Goal: Check status: Check status

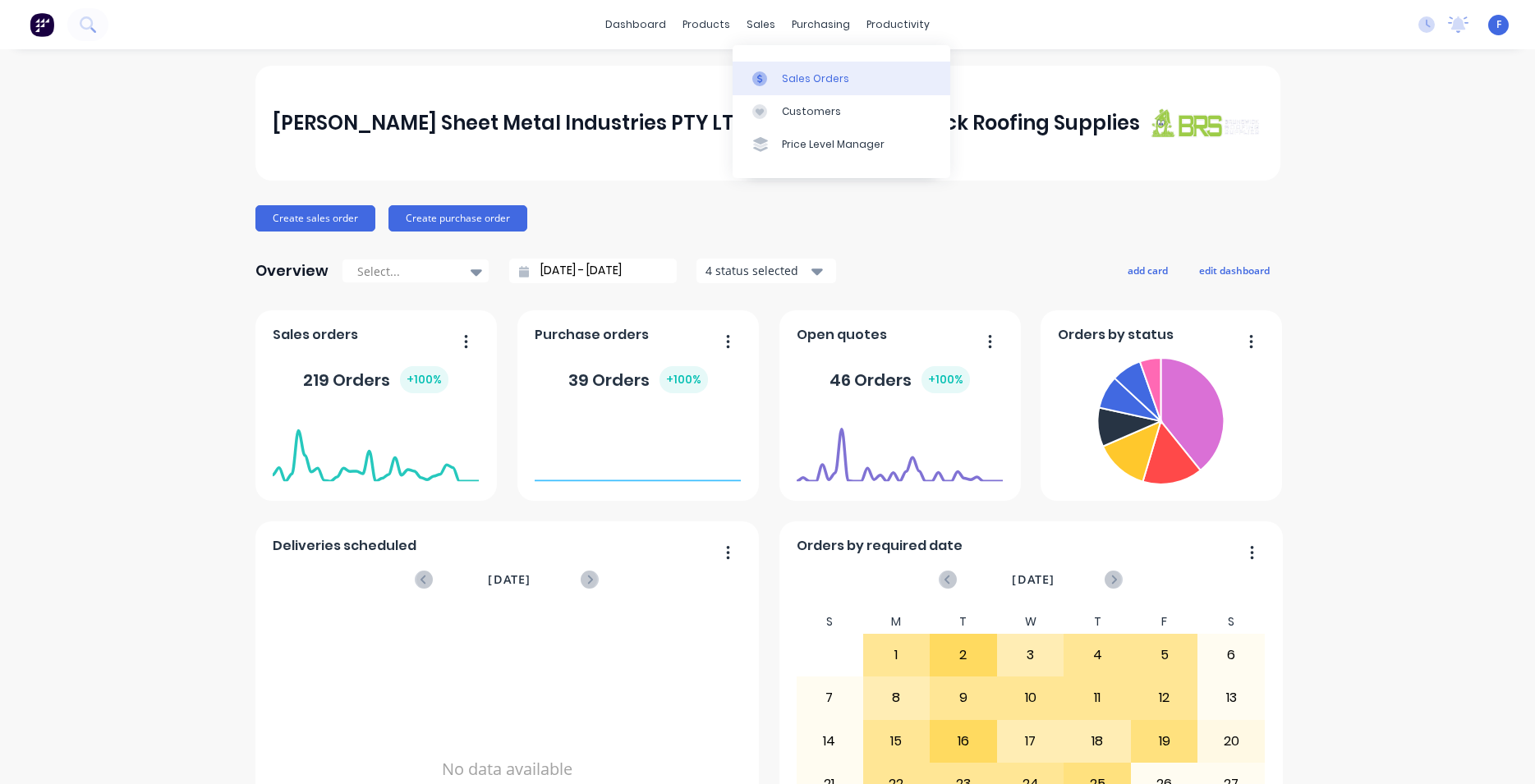
click at [804, 72] on div "Sales Orders" at bounding box center [816, 79] width 67 height 15
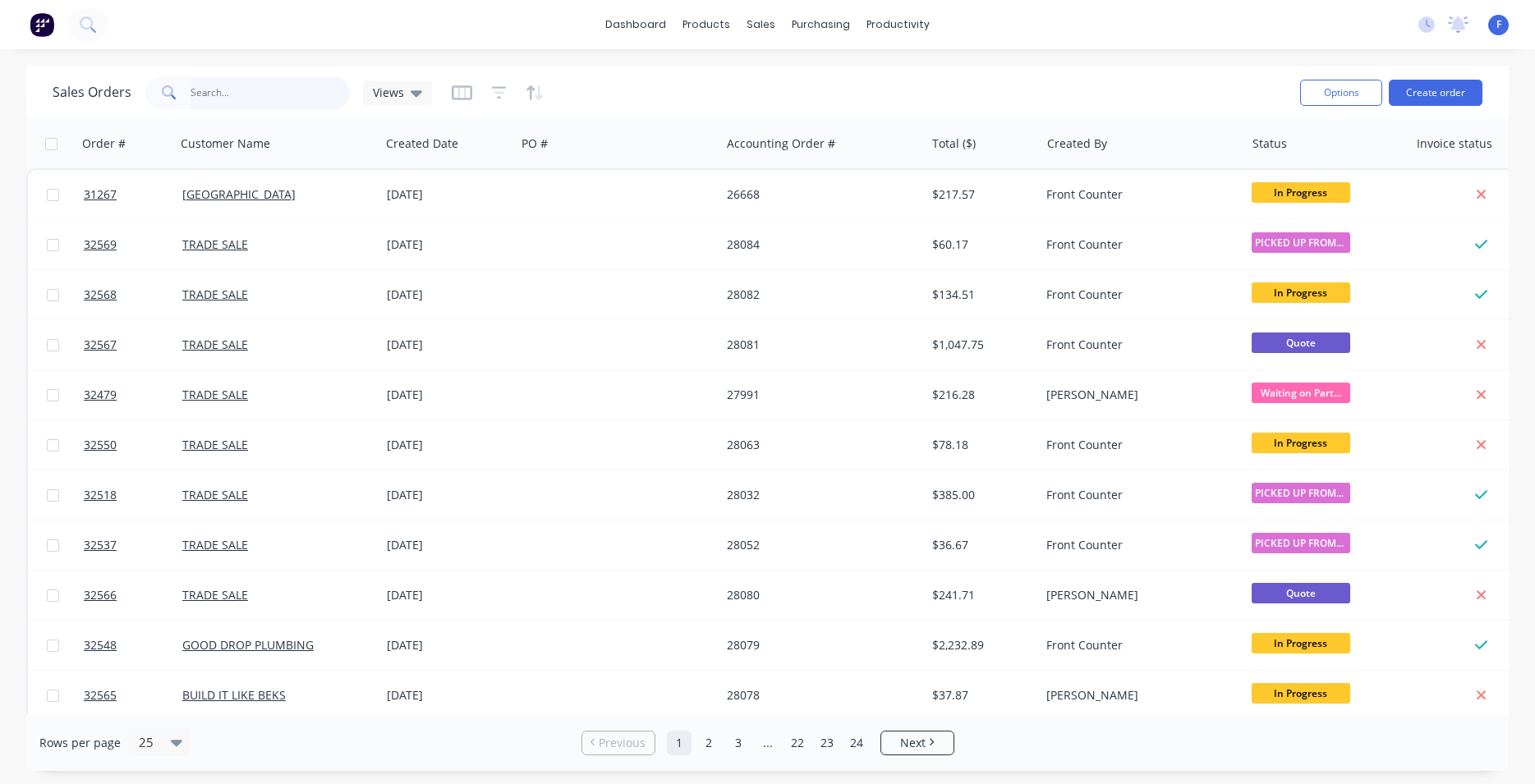
click at [228, 91] on input "text" at bounding box center [271, 92] width 160 height 33
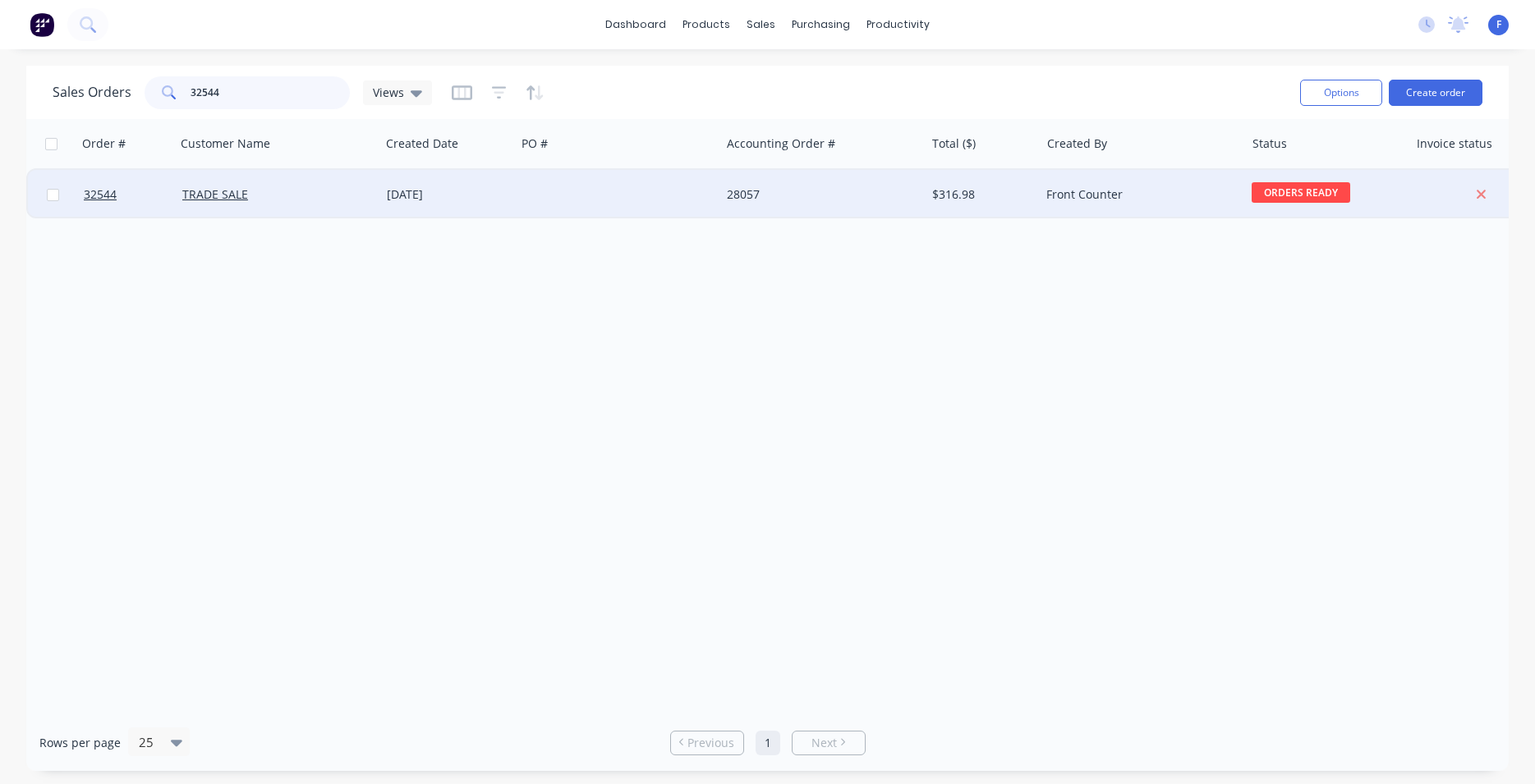
type input "32544"
click at [840, 199] on div "28057" at bounding box center [818, 194] width 182 height 17
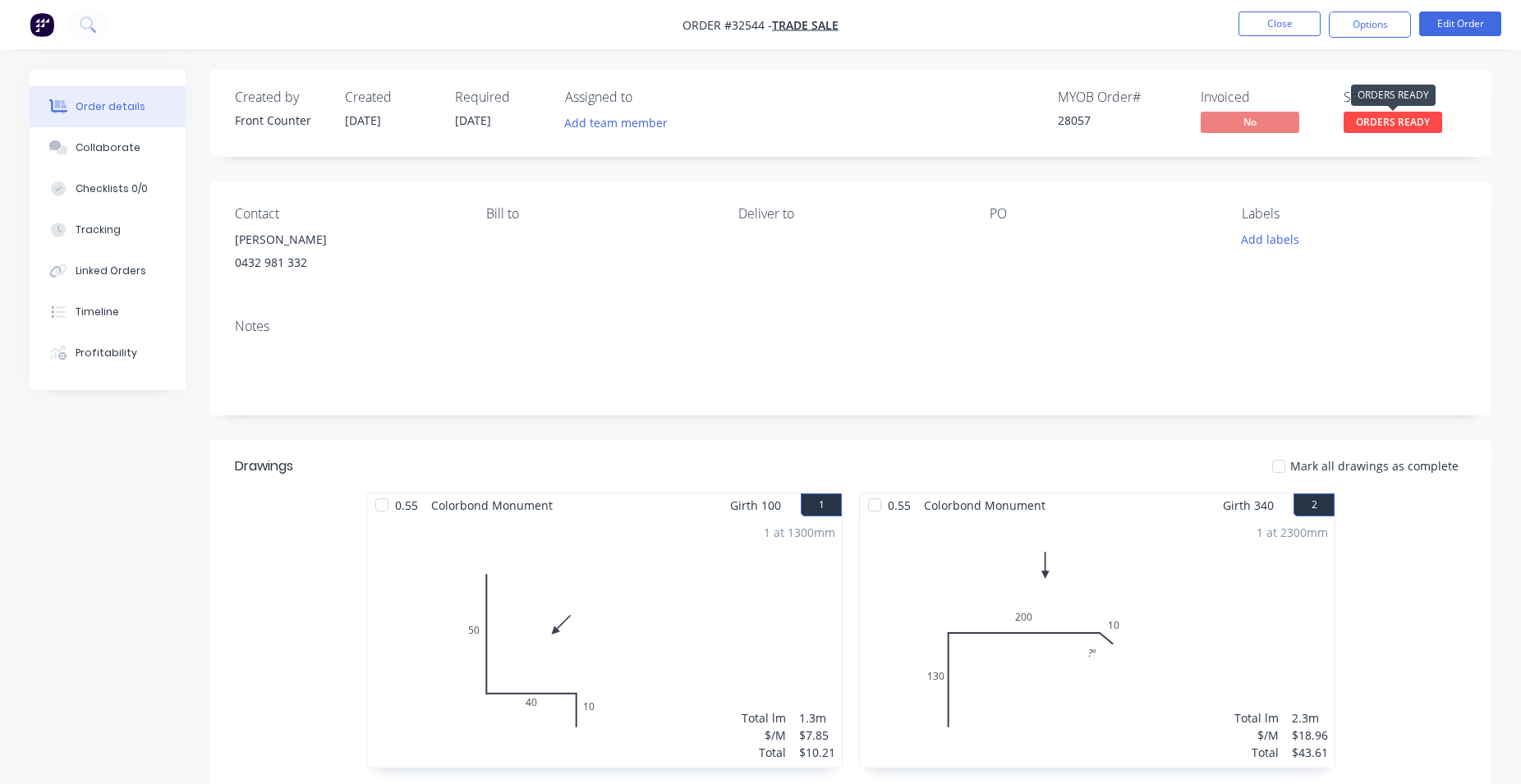
click at [1421, 121] on span "ORDERS READY" at bounding box center [1394, 122] width 99 height 20
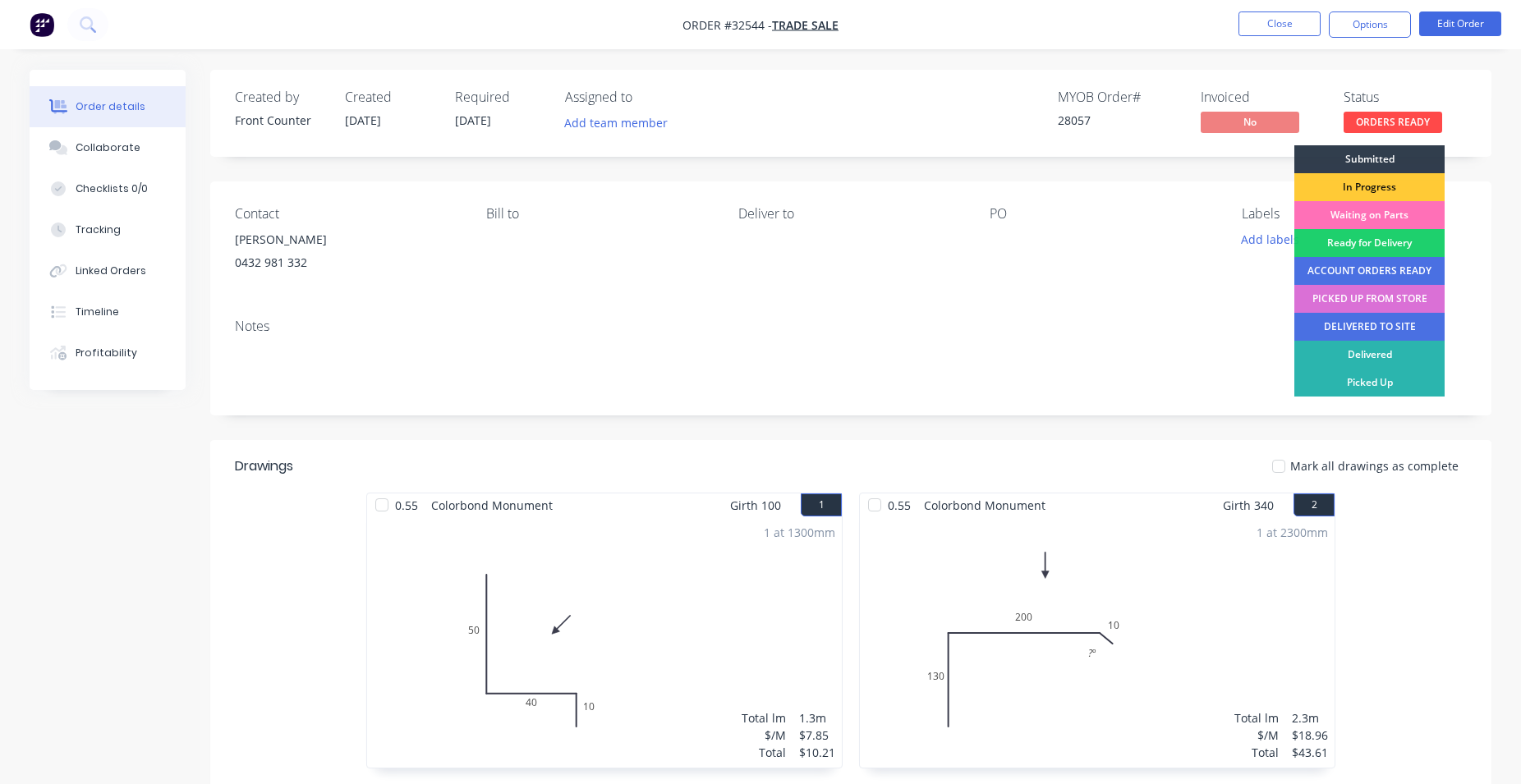
click at [1358, 299] on div "PICKED UP FROM STORE" at bounding box center [1370, 299] width 151 height 28
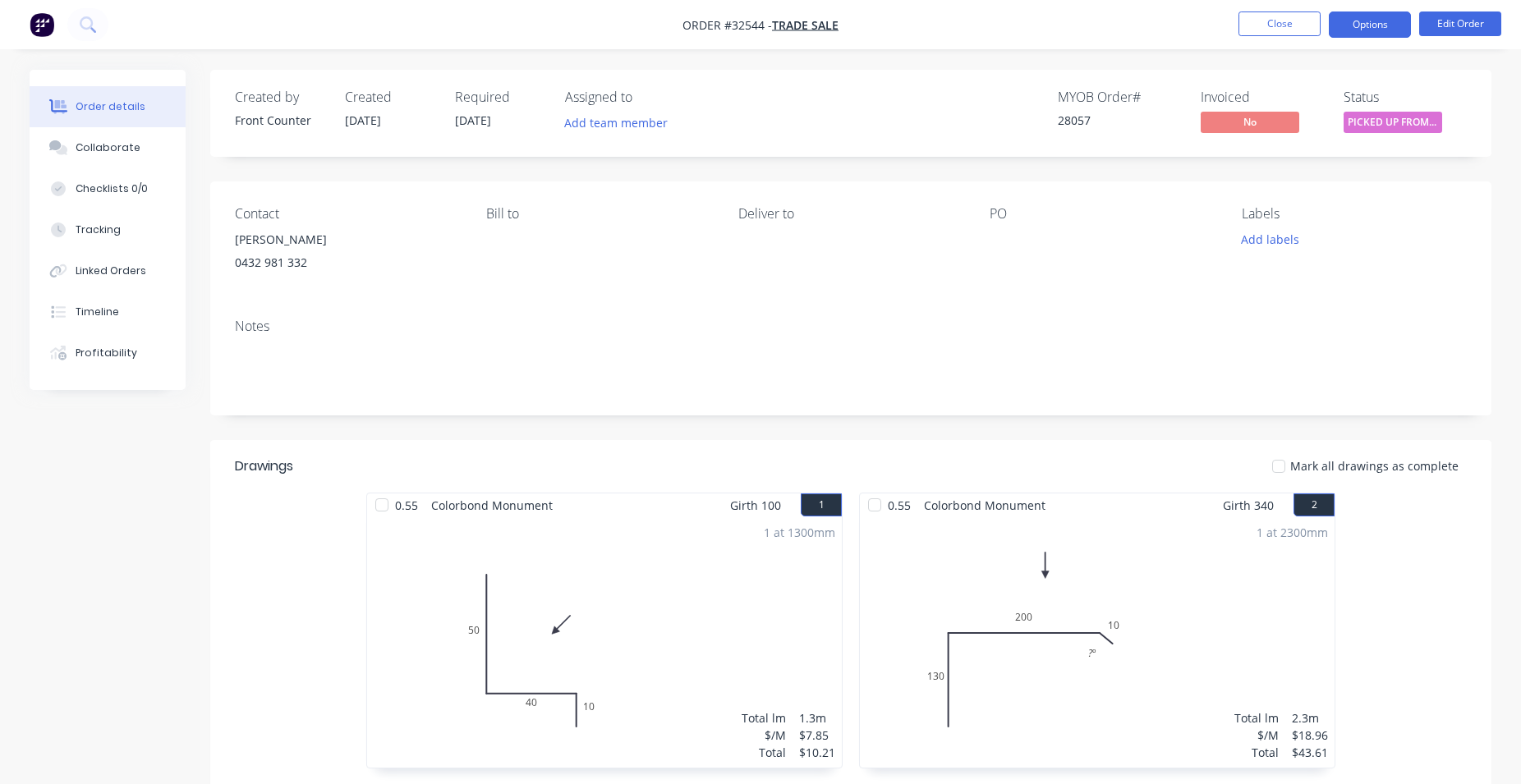
click at [1388, 28] on button "Options" at bounding box center [1370, 24] width 82 height 26
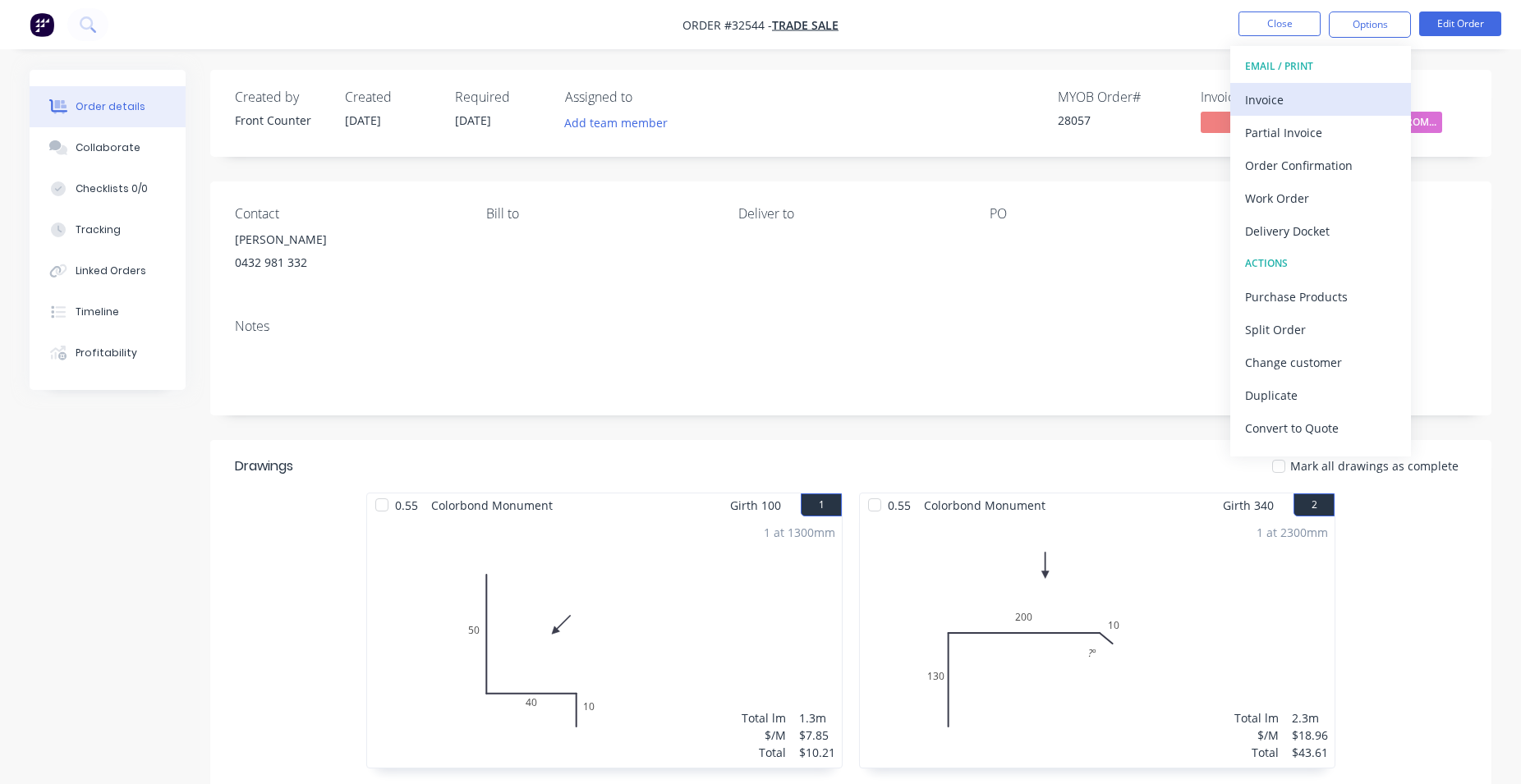
click at [1293, 100] on div "Invoice" at bounding box center [1321, 100] width 151 height 24
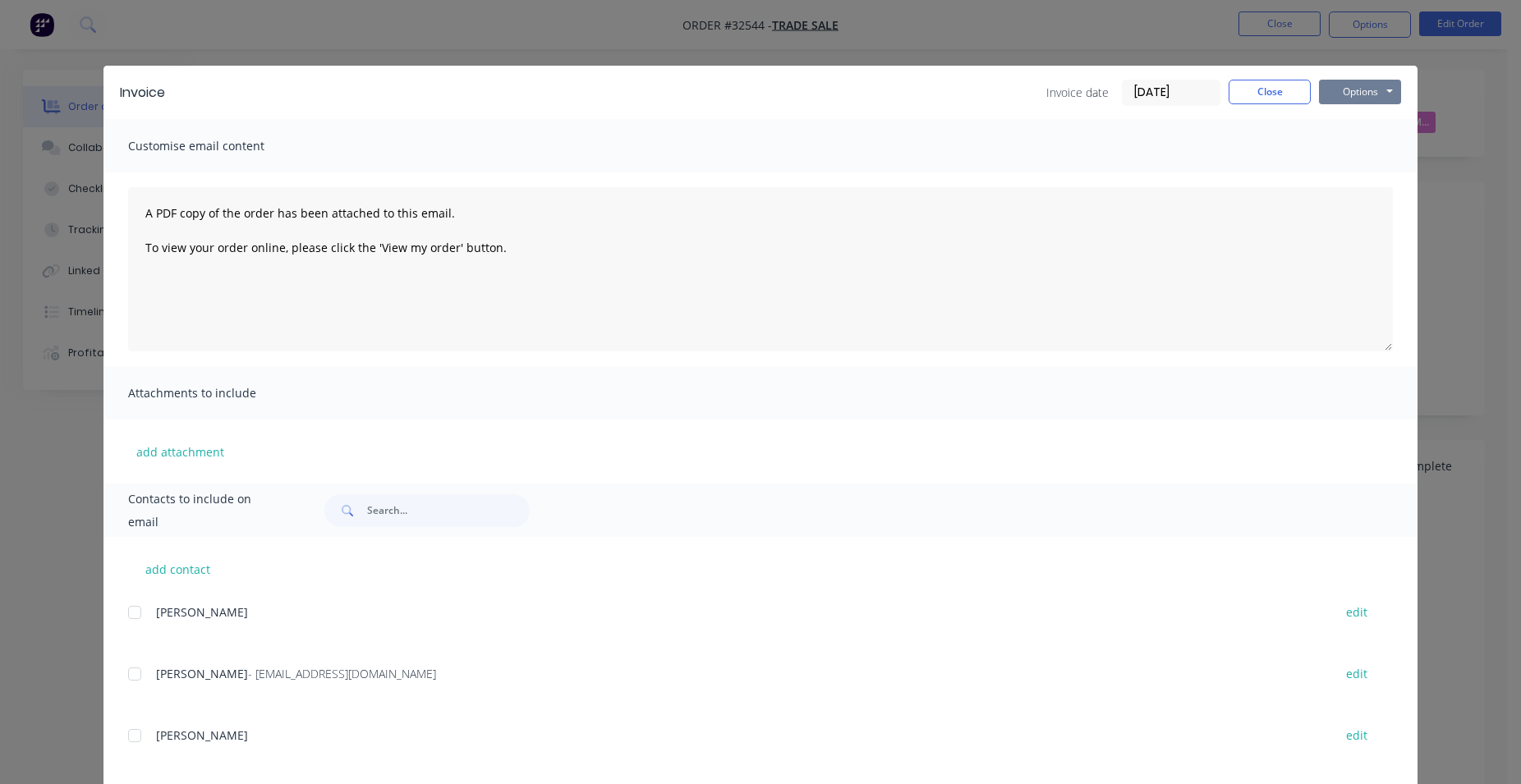
click at [1368, 100] on button "Options" at bounding box center [1360, 92] width 82 height 24
click at [1352, 145] on button "Print" at bounding box center [1371, 148] width 105 height 27
click at [1268, 93] on button "Close" at bounding box center [1270, 92] width 82 height 24
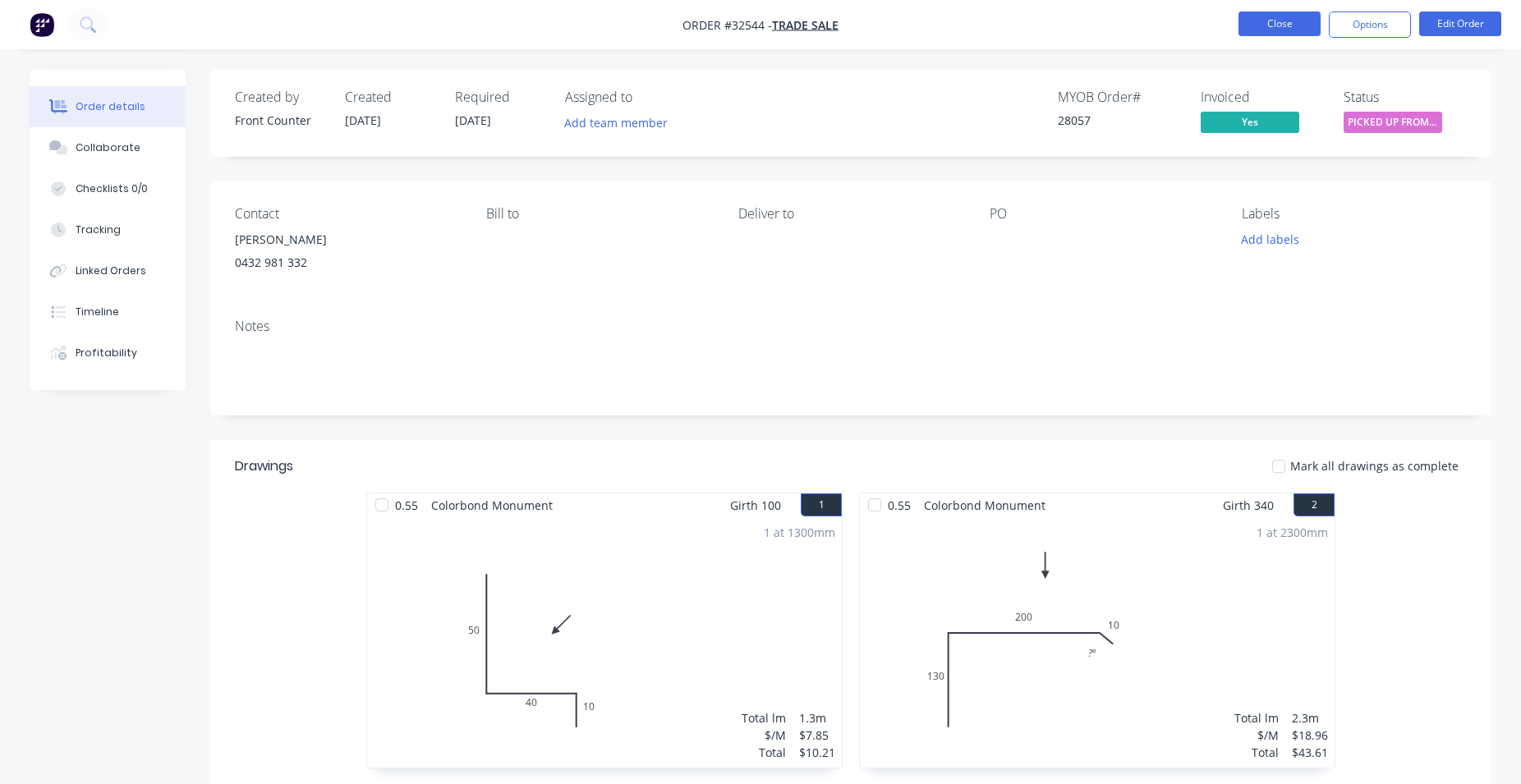
click at [1302, 25] on button "Close" at bounding box center [1280, 23] width 82 height 24
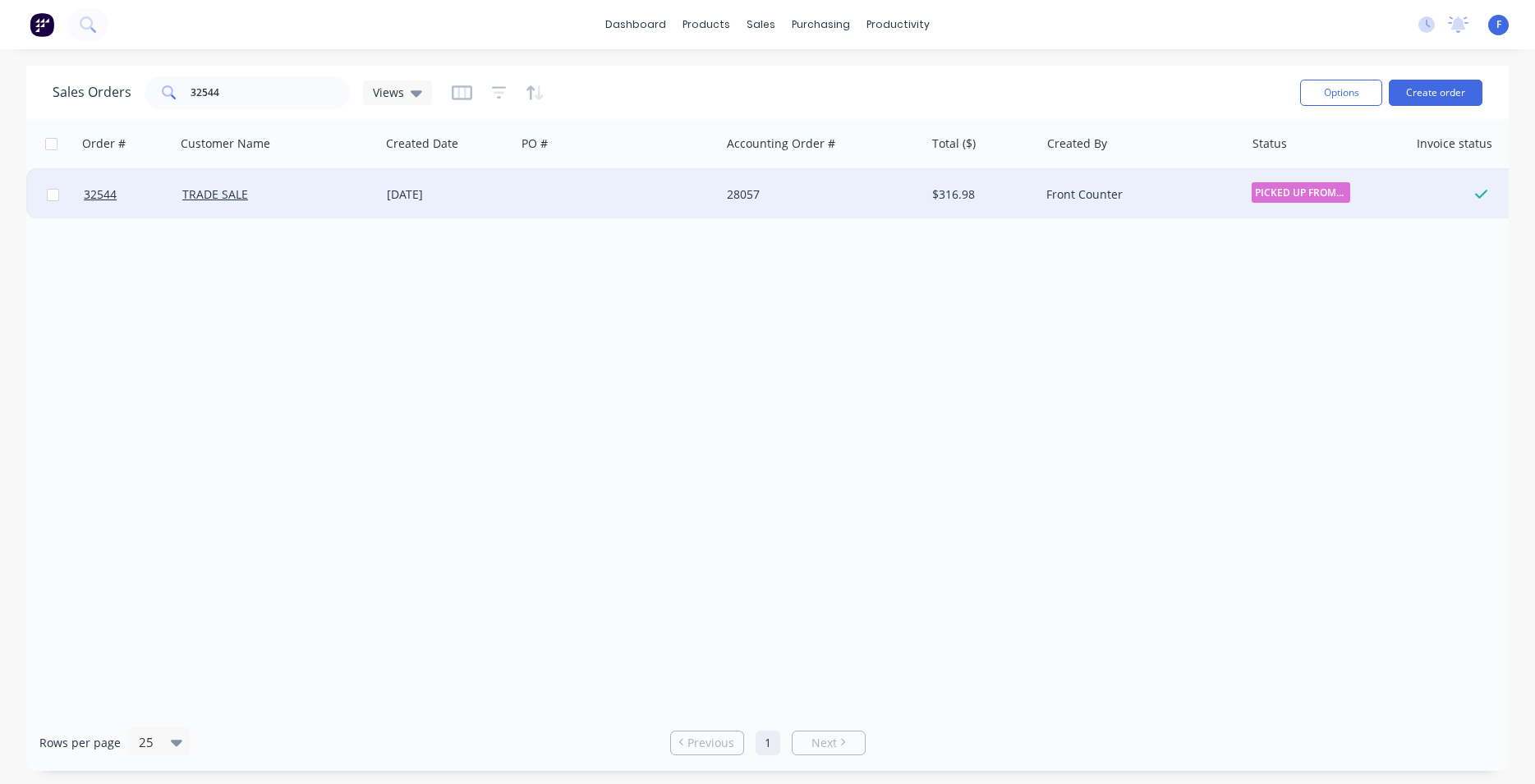
click at [1063, 188] on div "Front Counter" at bounding box center [1138, 194] width 182 height 17
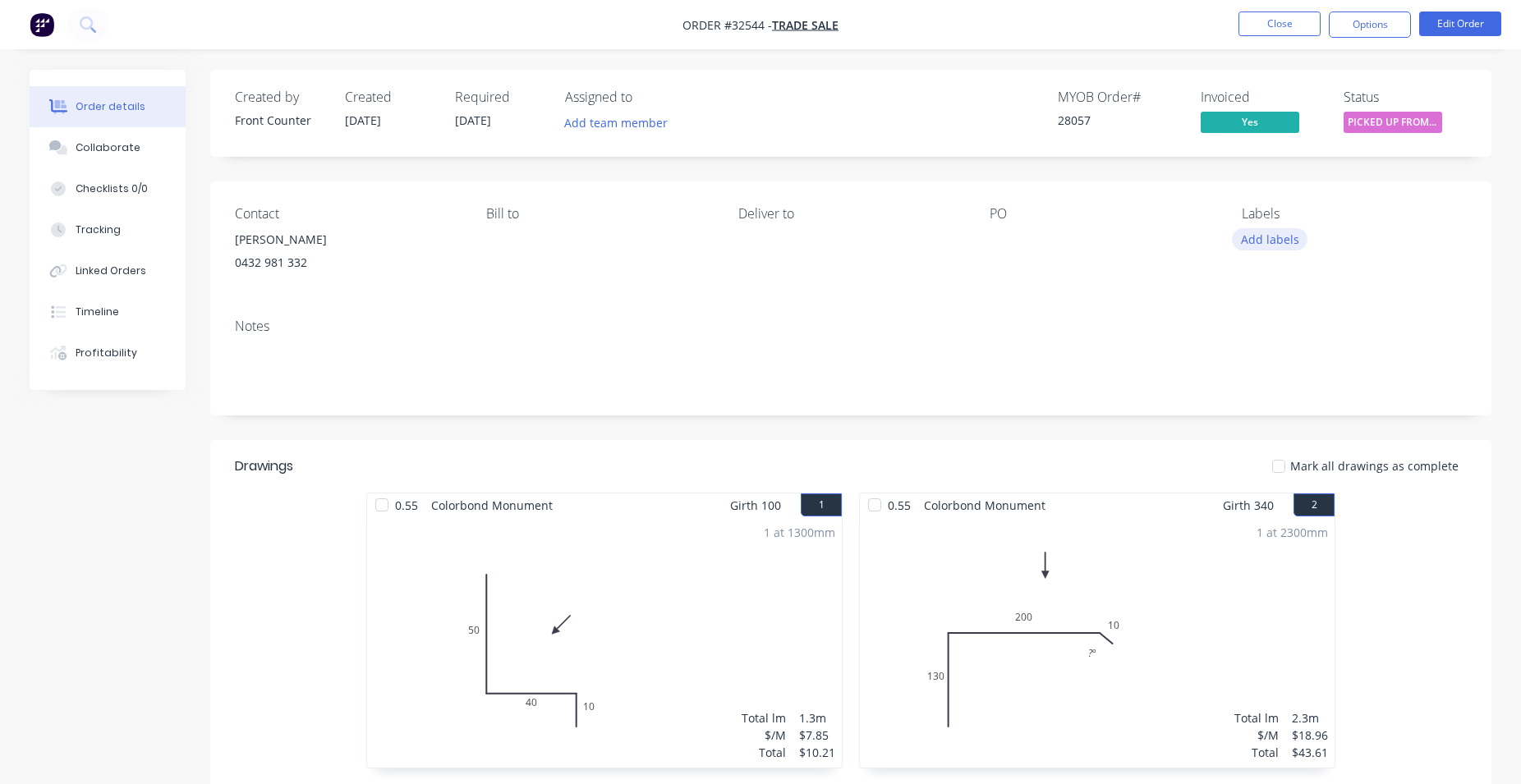
click at [1287, 234] on button "Add labels" at bounding box center [1269, 239] width 75 height 22
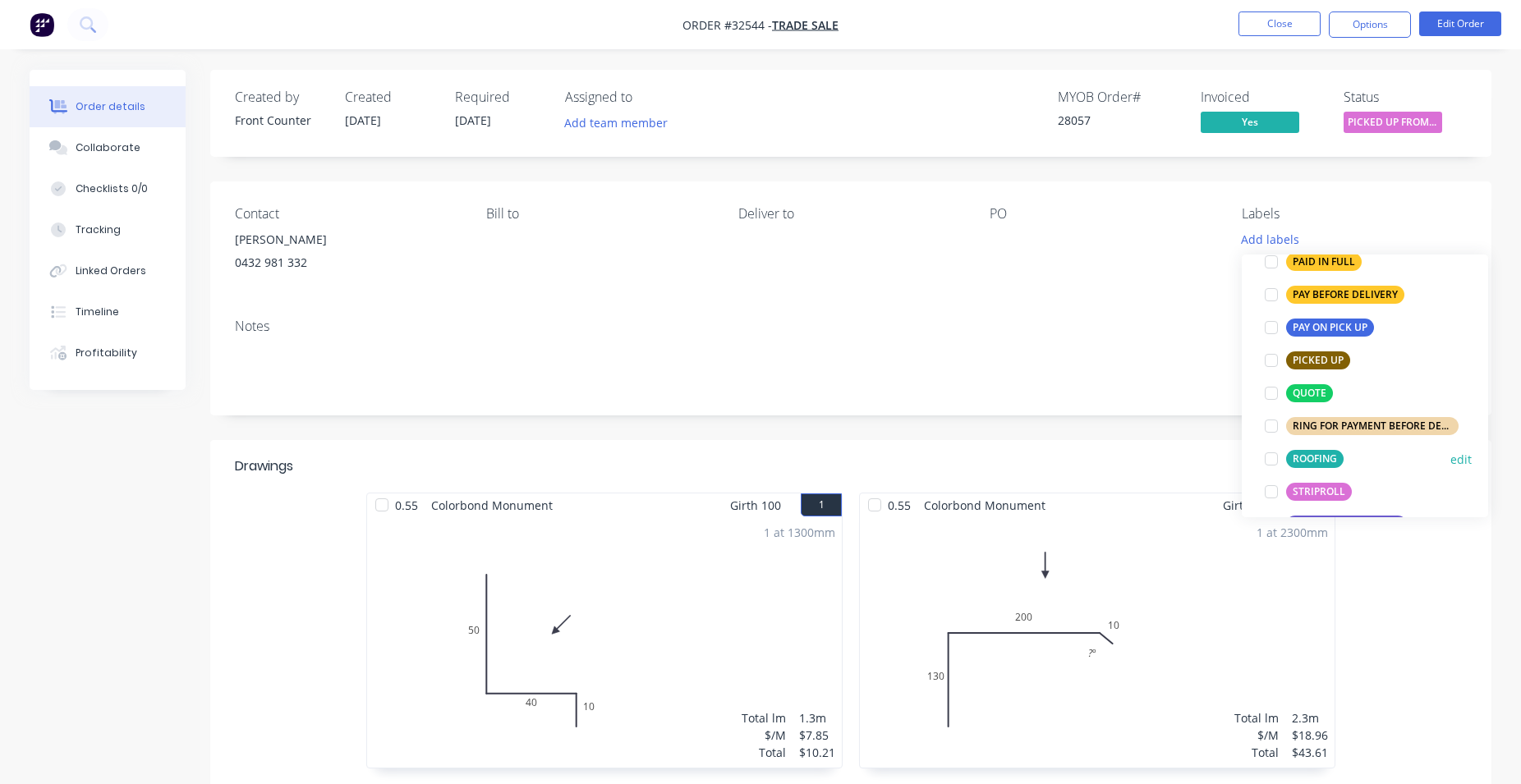
scroll to position [562, 0]
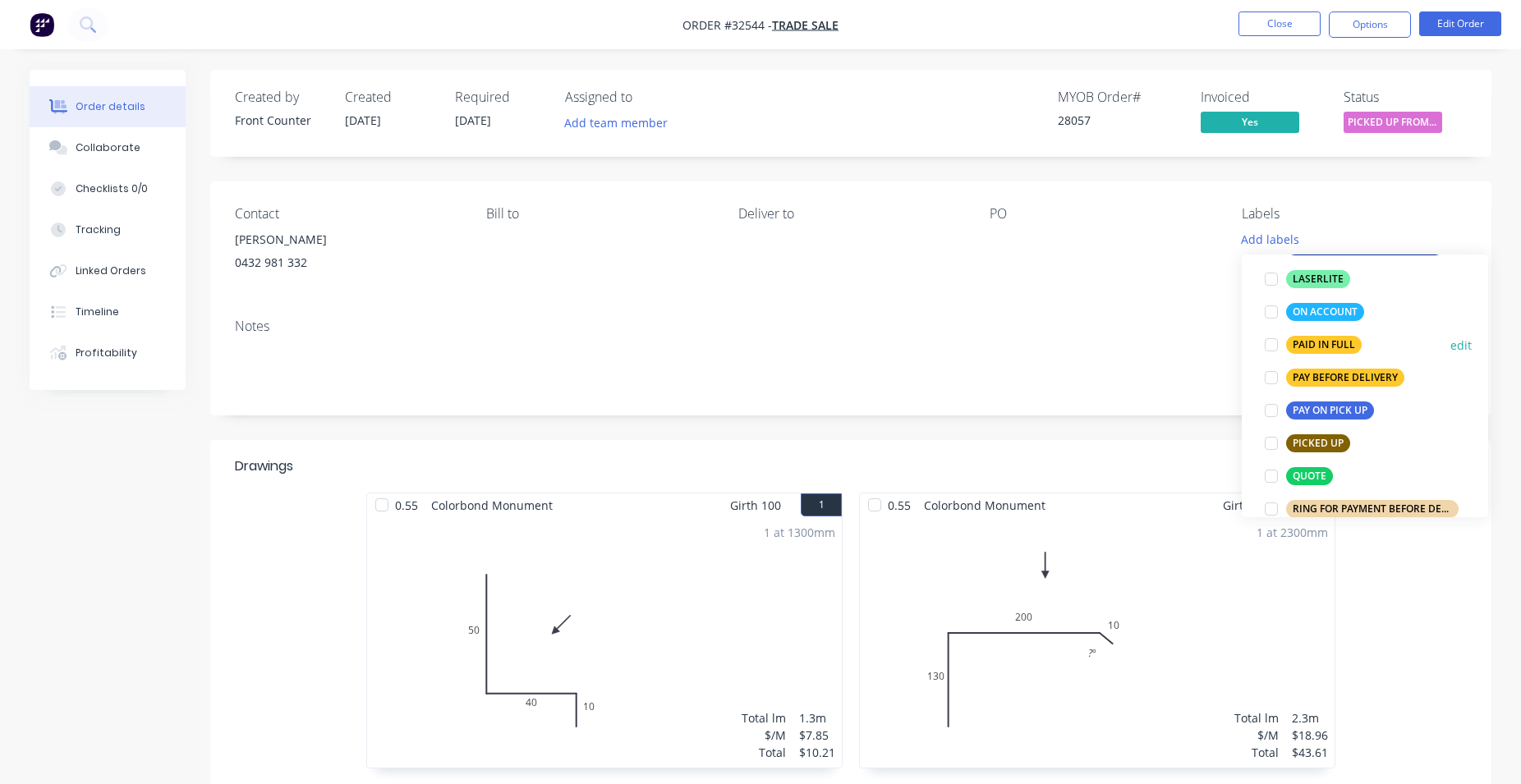
click at [1326, 342] on div "PAID IN FULL" at bounding box center [1324, 344] width 75 height 18
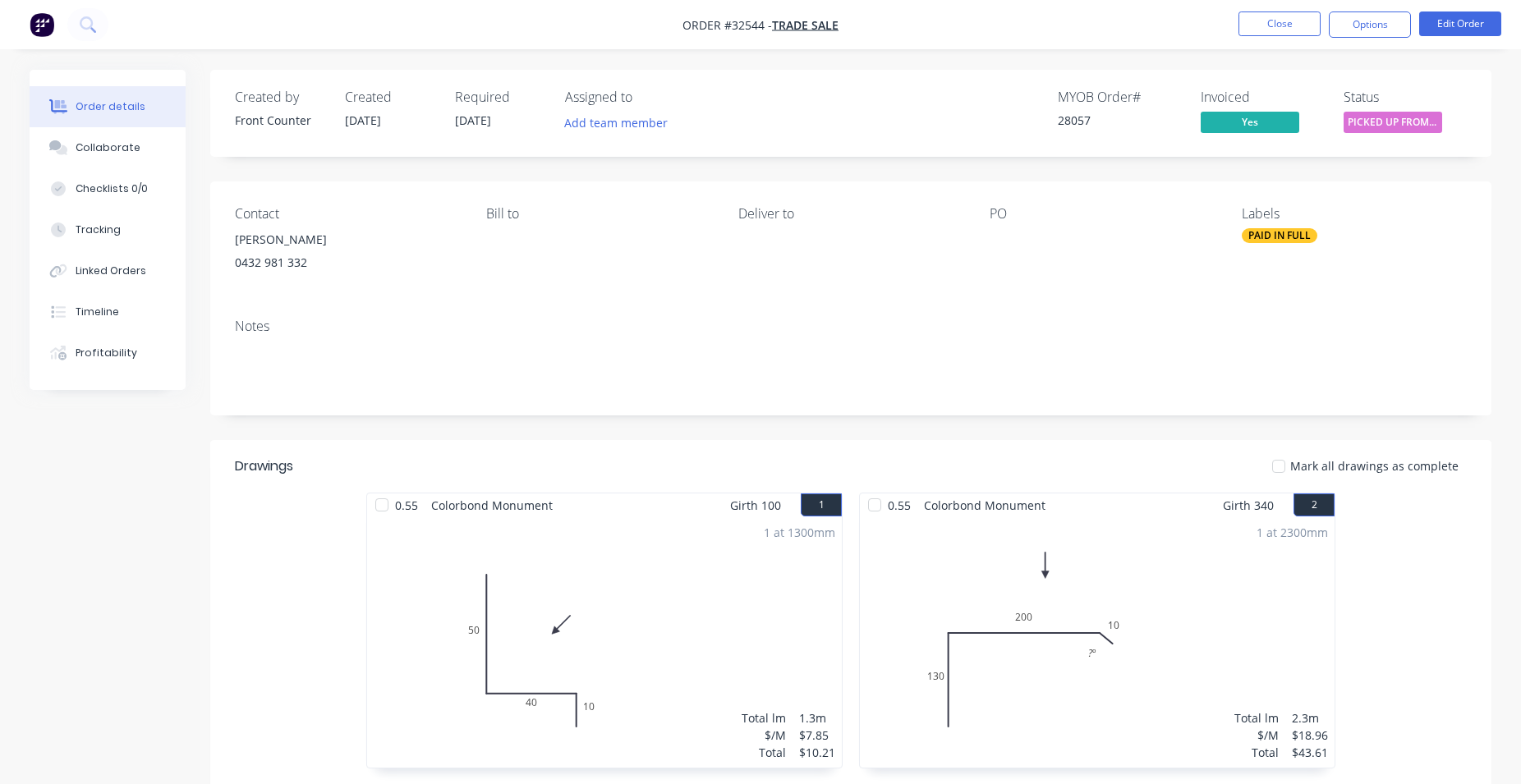
click at [1297, 29] on button "Close" at bounding box center [1280, 23] width 82 height 24
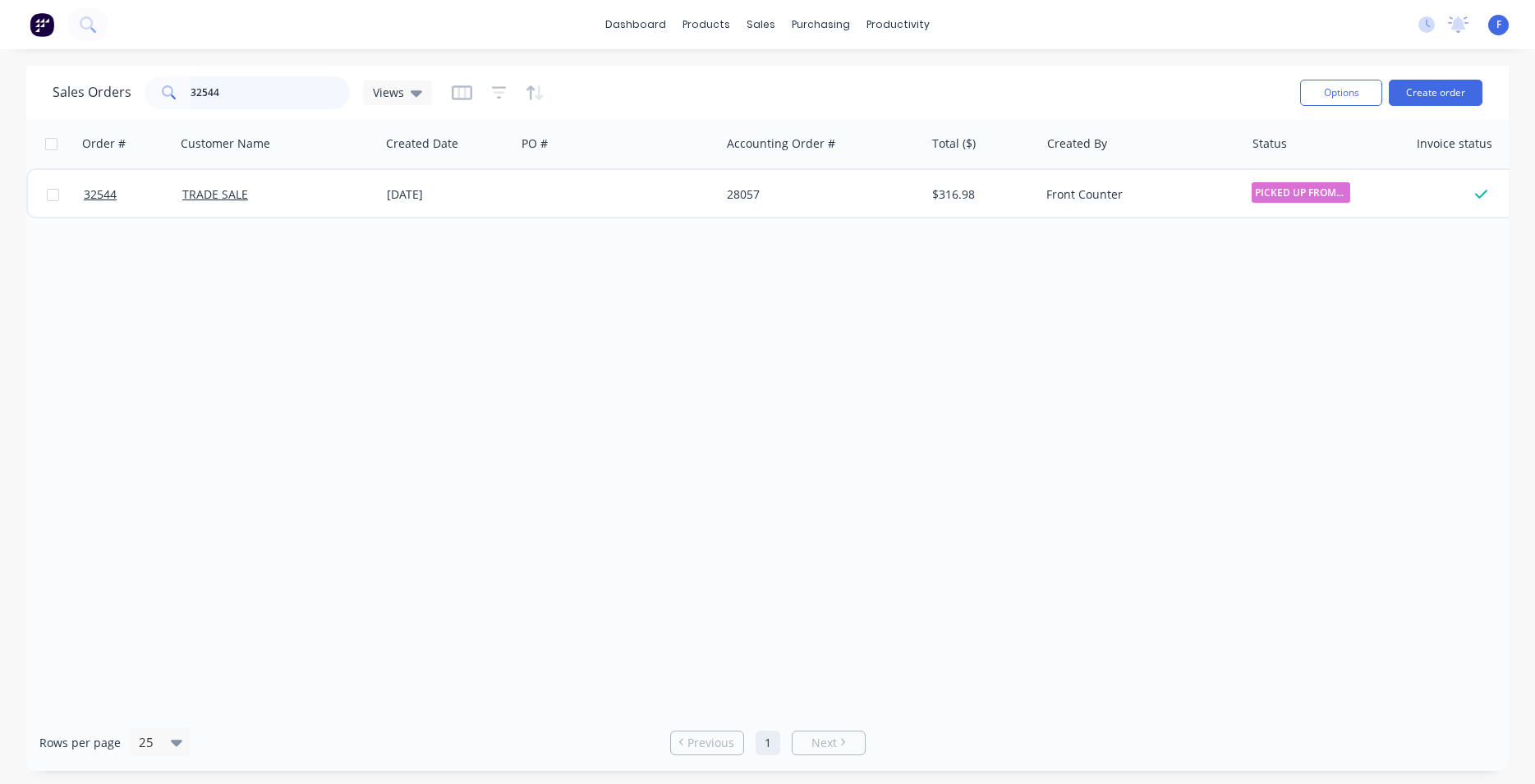
click at [252, 86] on input "32544" at bounding box center [271, 92] width 160 height 33
type input "3"
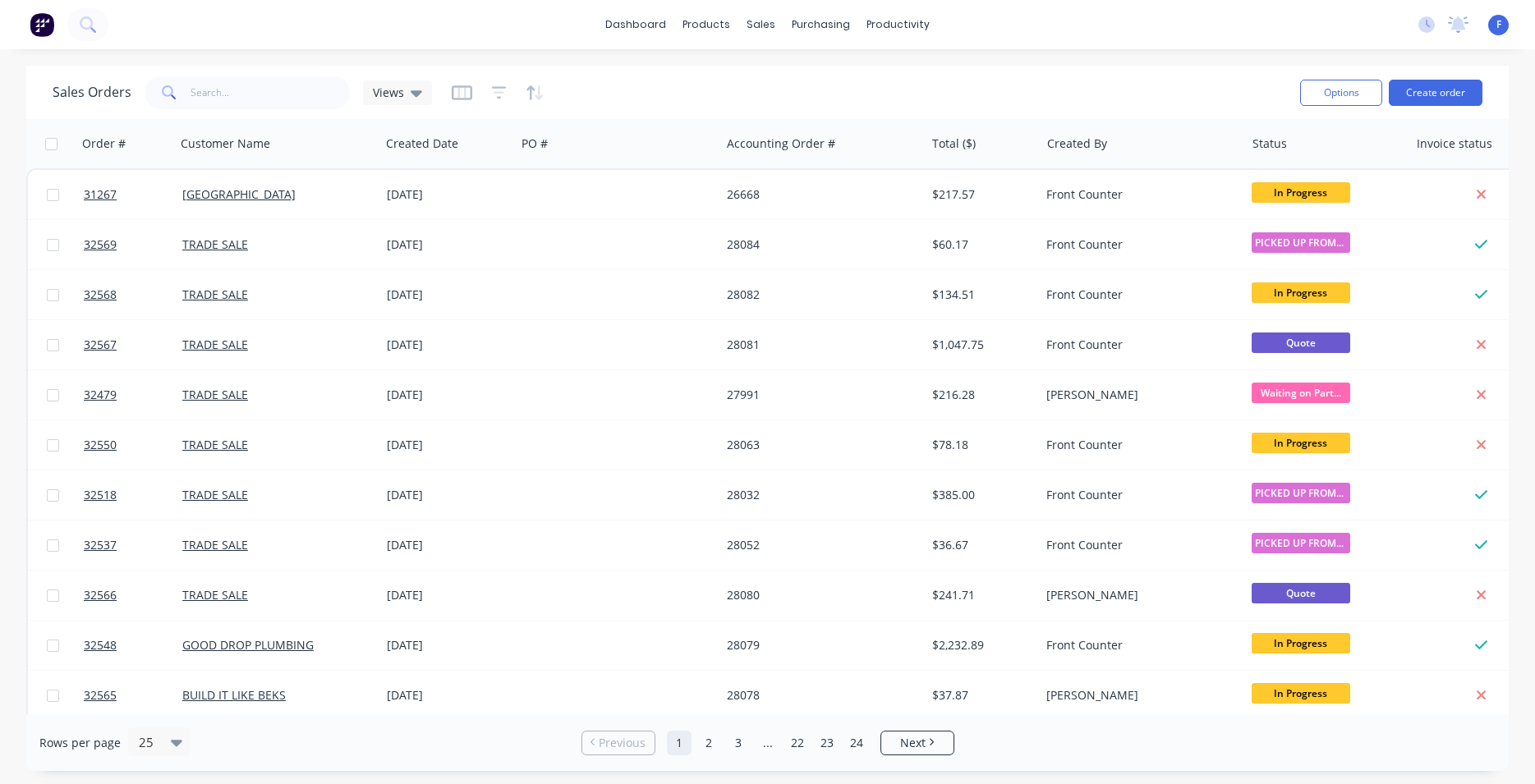
click at [39, 20] on img at bounding box center [42, 24] width 24 height 24
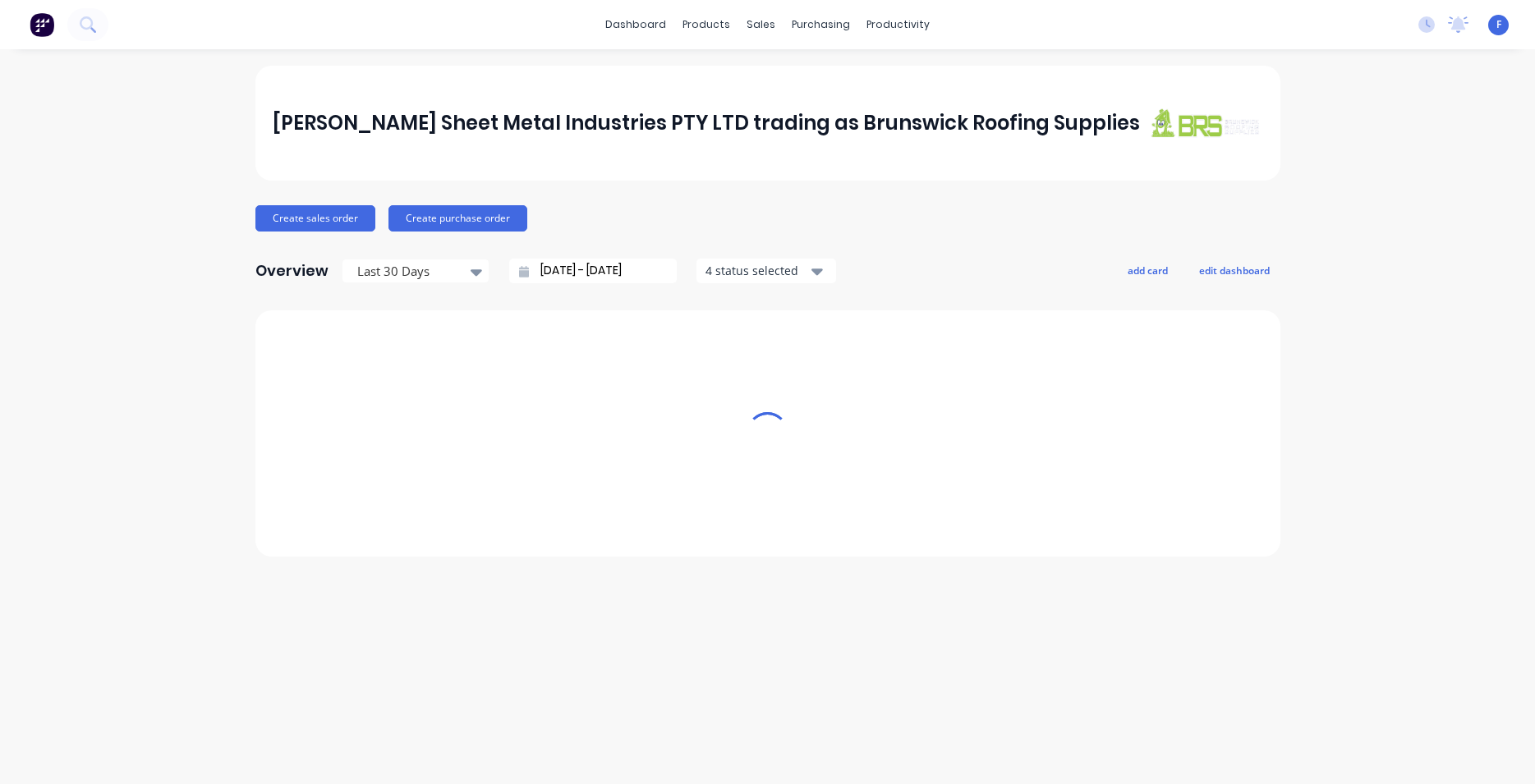
click at [761, 24] on div "sales" at bounding box center [761, 24] width 46 height 24
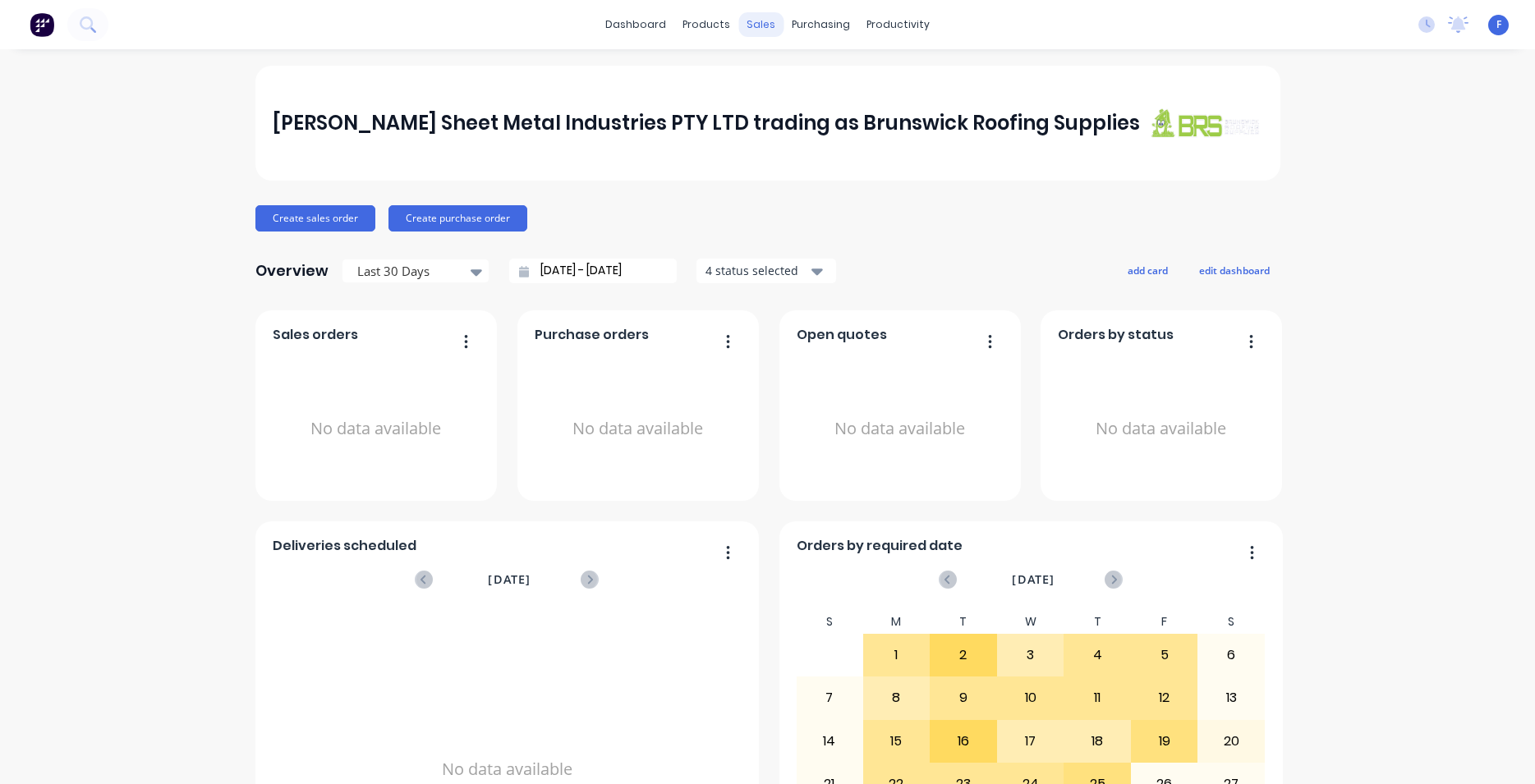
click at [748, 24] on div "sales" at bounding box center [761, 24] width 46 height 24
click at [759, 26] on div "sales" at bounding box center [761, 24] width 46 height 24
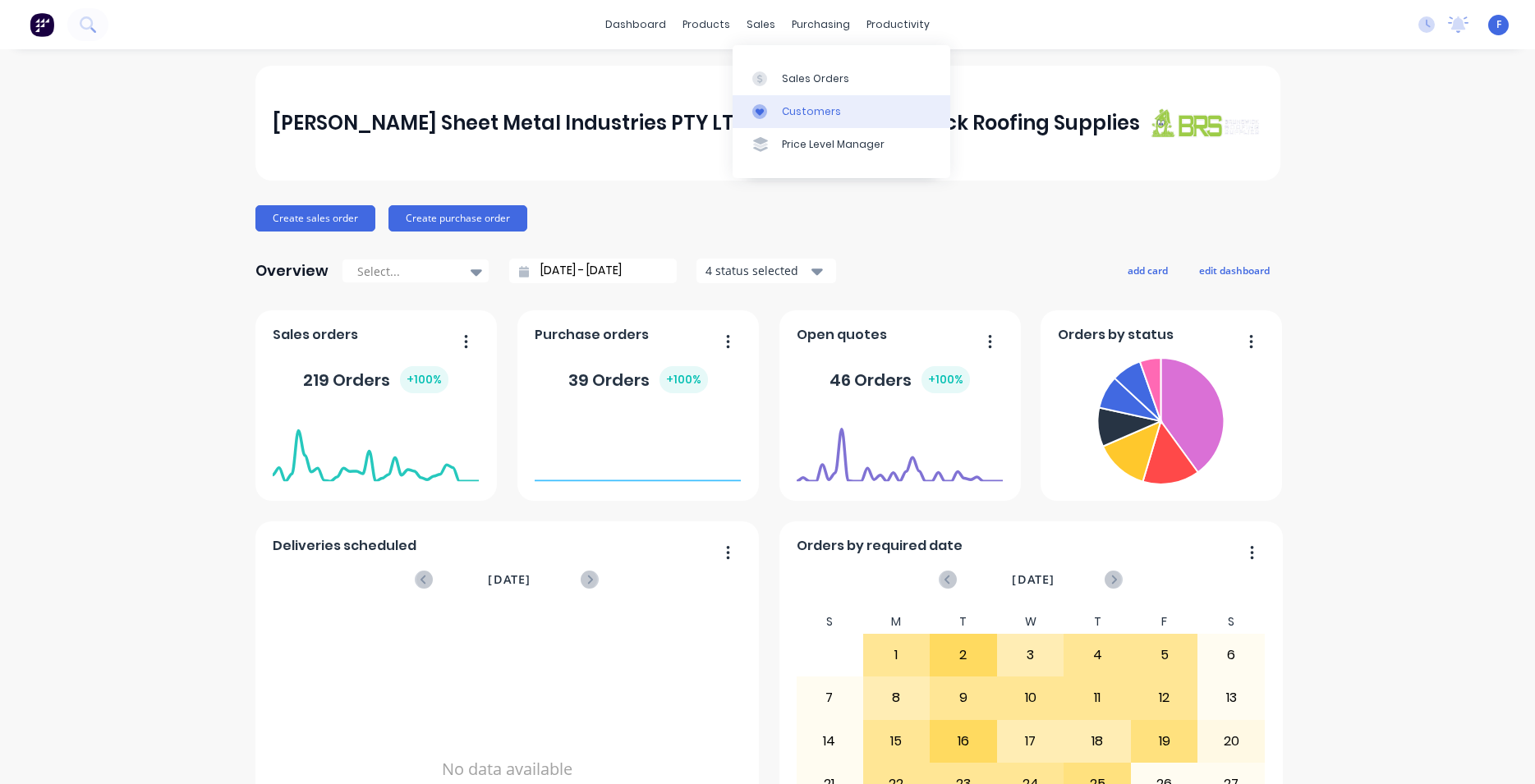
click at [804, 114] on div "Customers" at bounding box center [812, 112] width 60 height 15
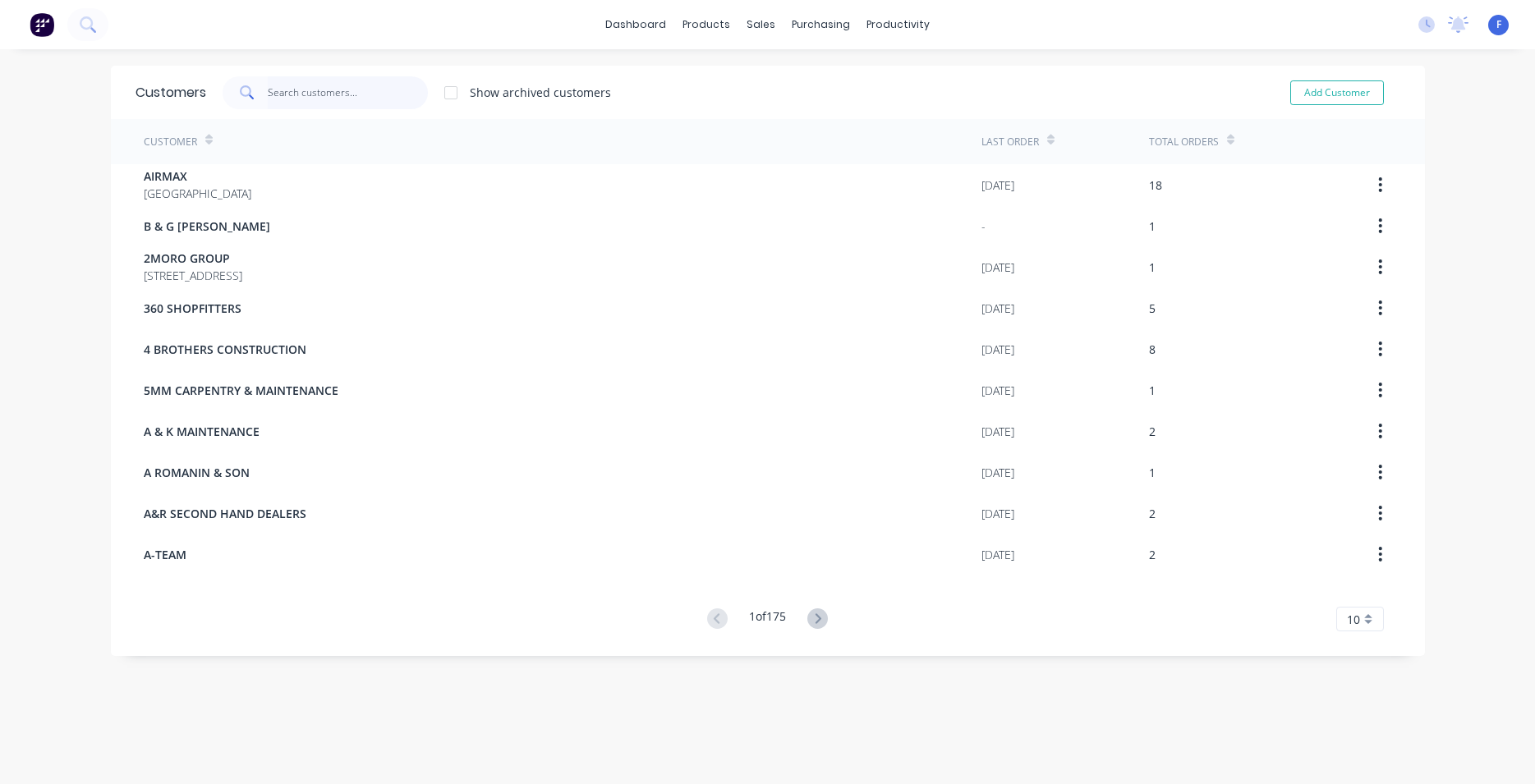
click at [300, 95] on input "text" at bounding box center [348, 92] width 160 height 33
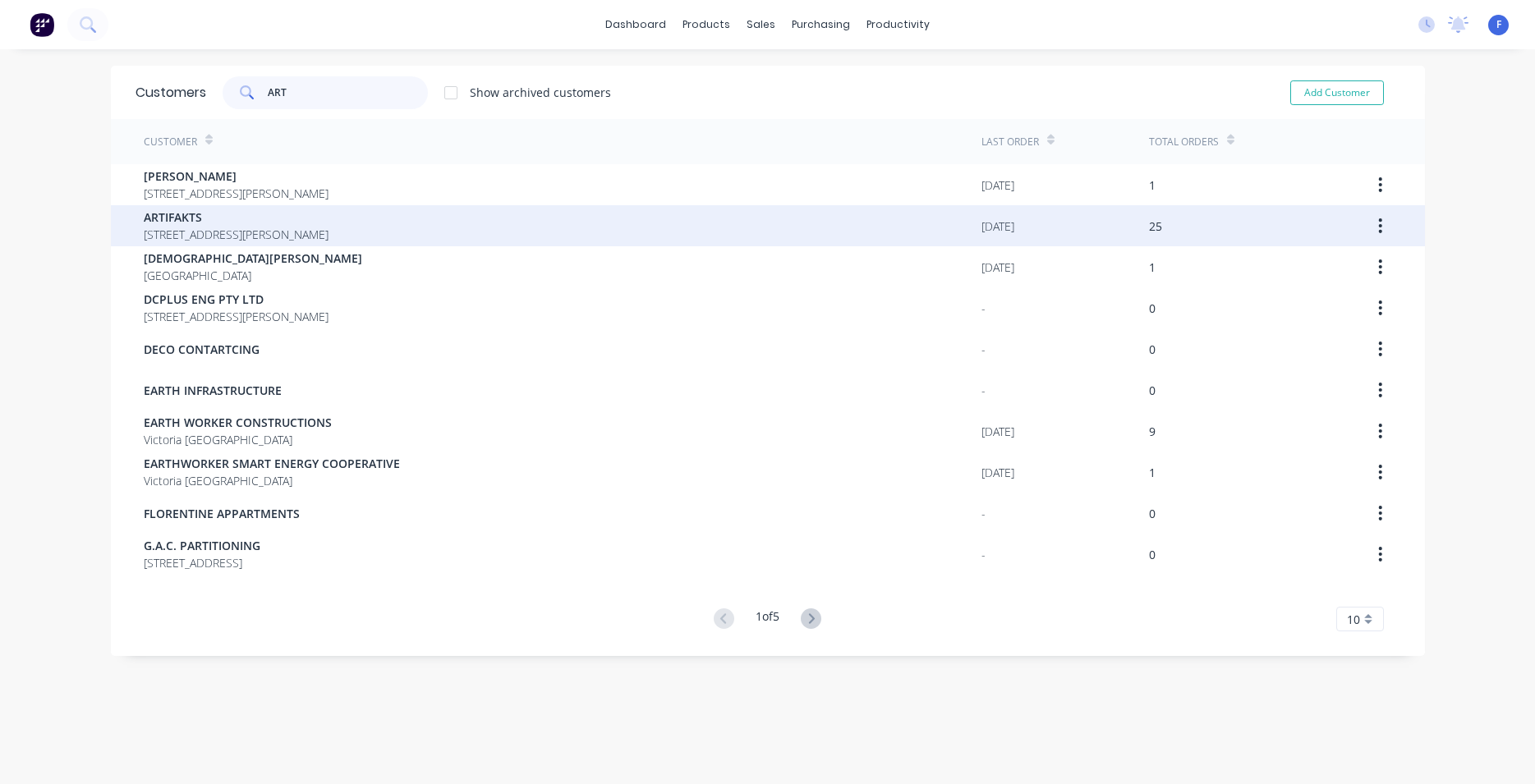
type input "ART"
click at [328, 223] on span "ARTIFAKTS" at bounding box center [236, 217] width 185 height 18
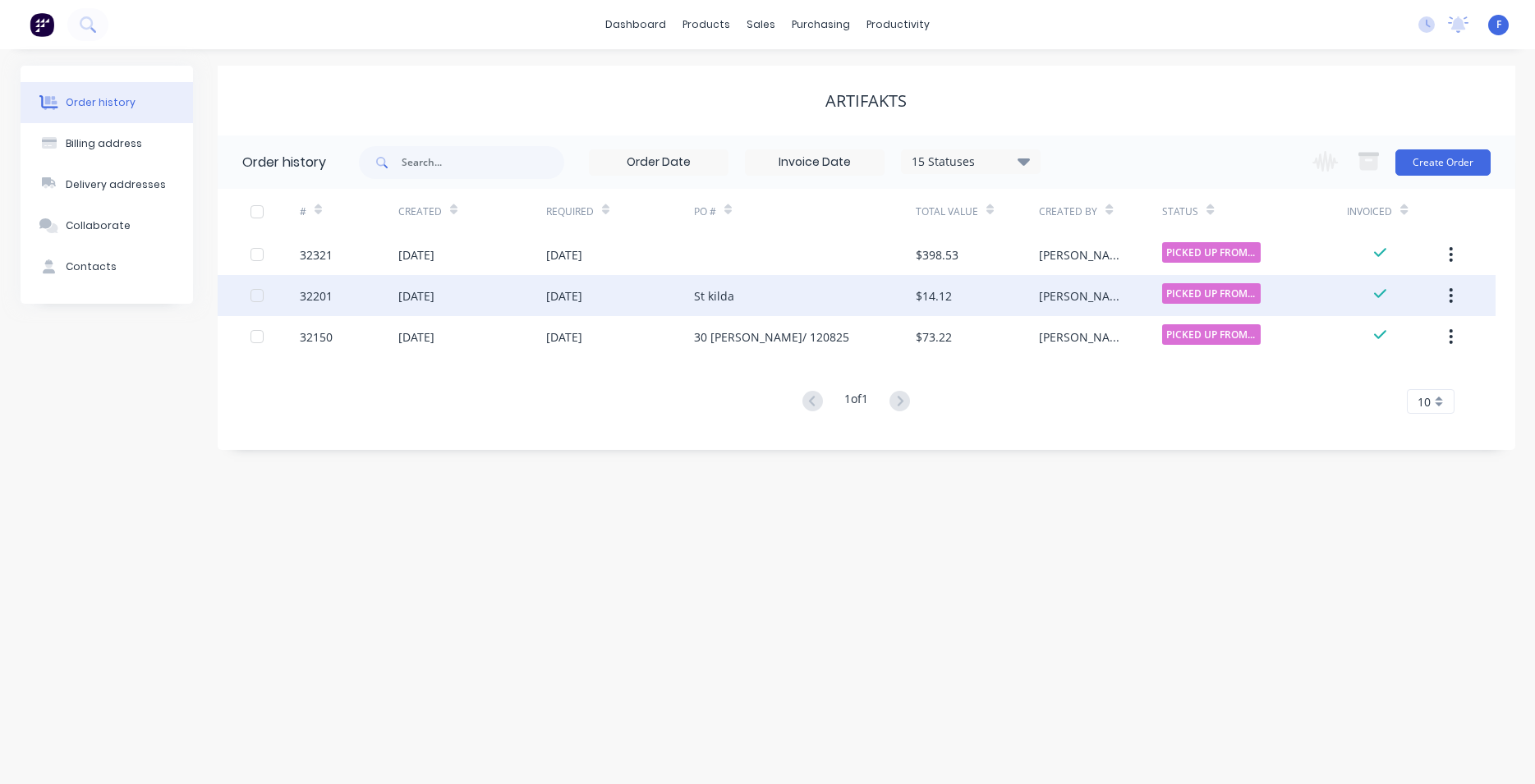
click at [842, 294] on div "St kilda" at bounding box center [805, 296] width 221 height 41
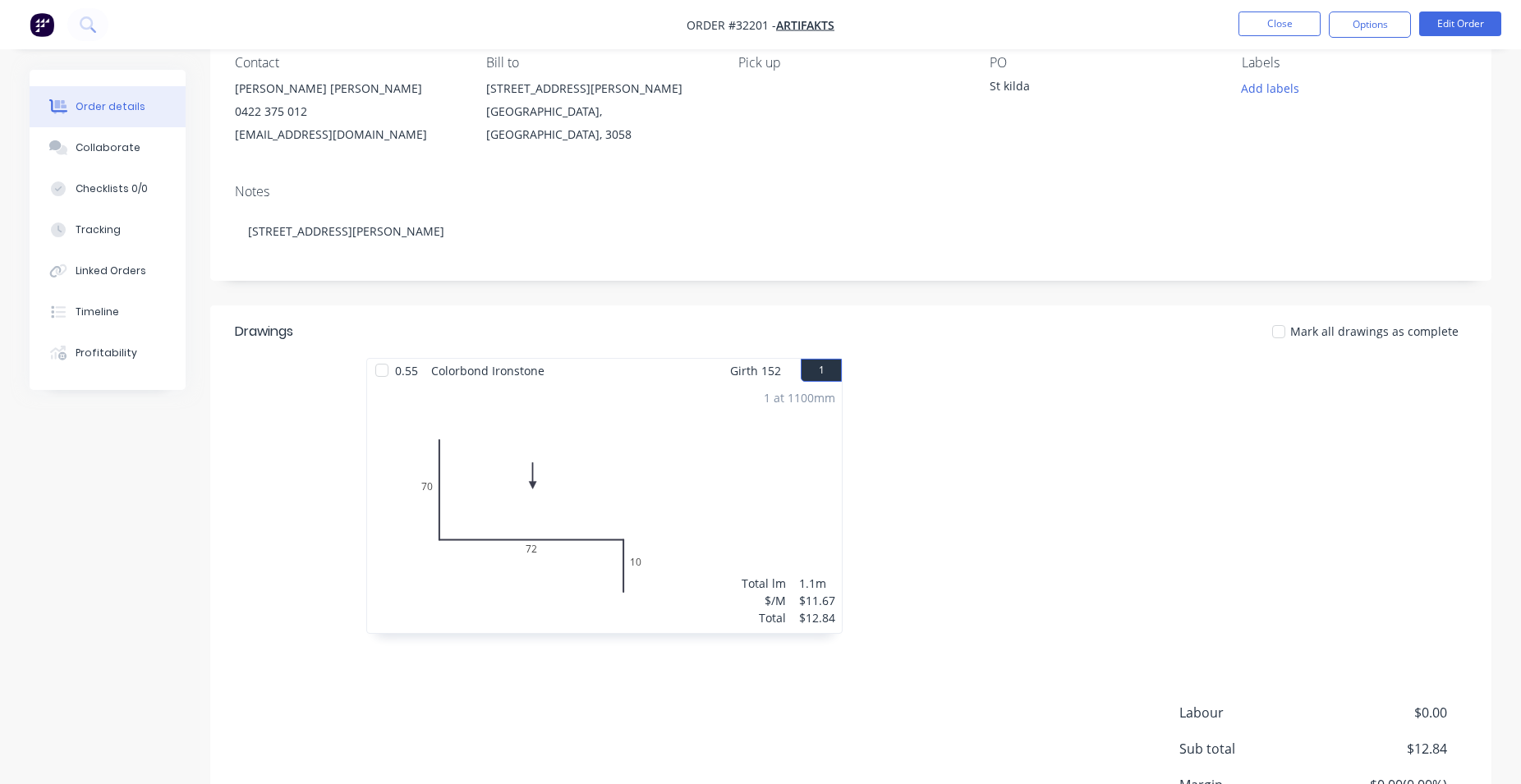
scroll to position [251, 0]
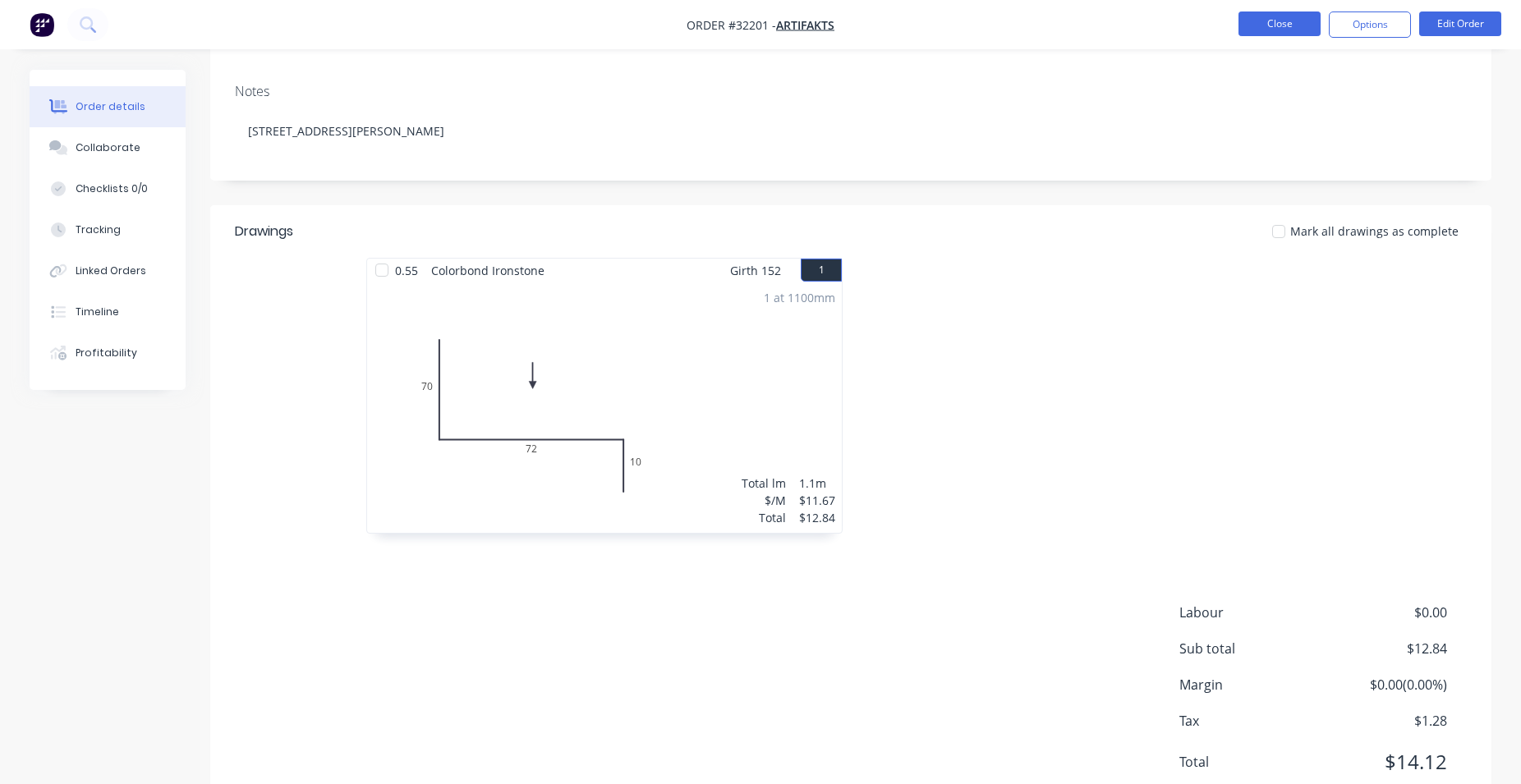
click at [1256, 15] on button "Close" at bounding box center [1280, 23] width 82 height 24
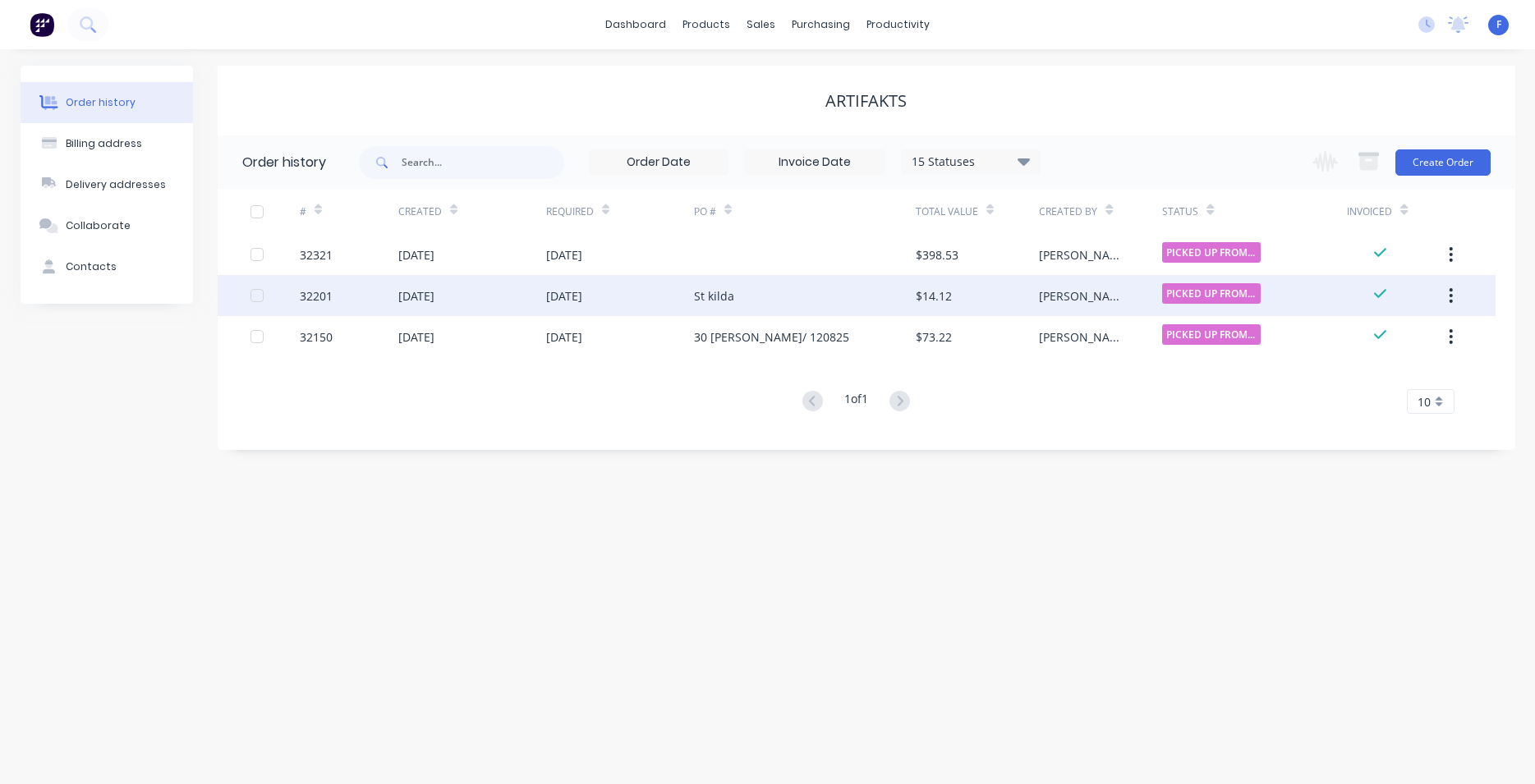
click at [795, 291] on div "St kilda" at bounding box center [805, 296] width 221 height 41
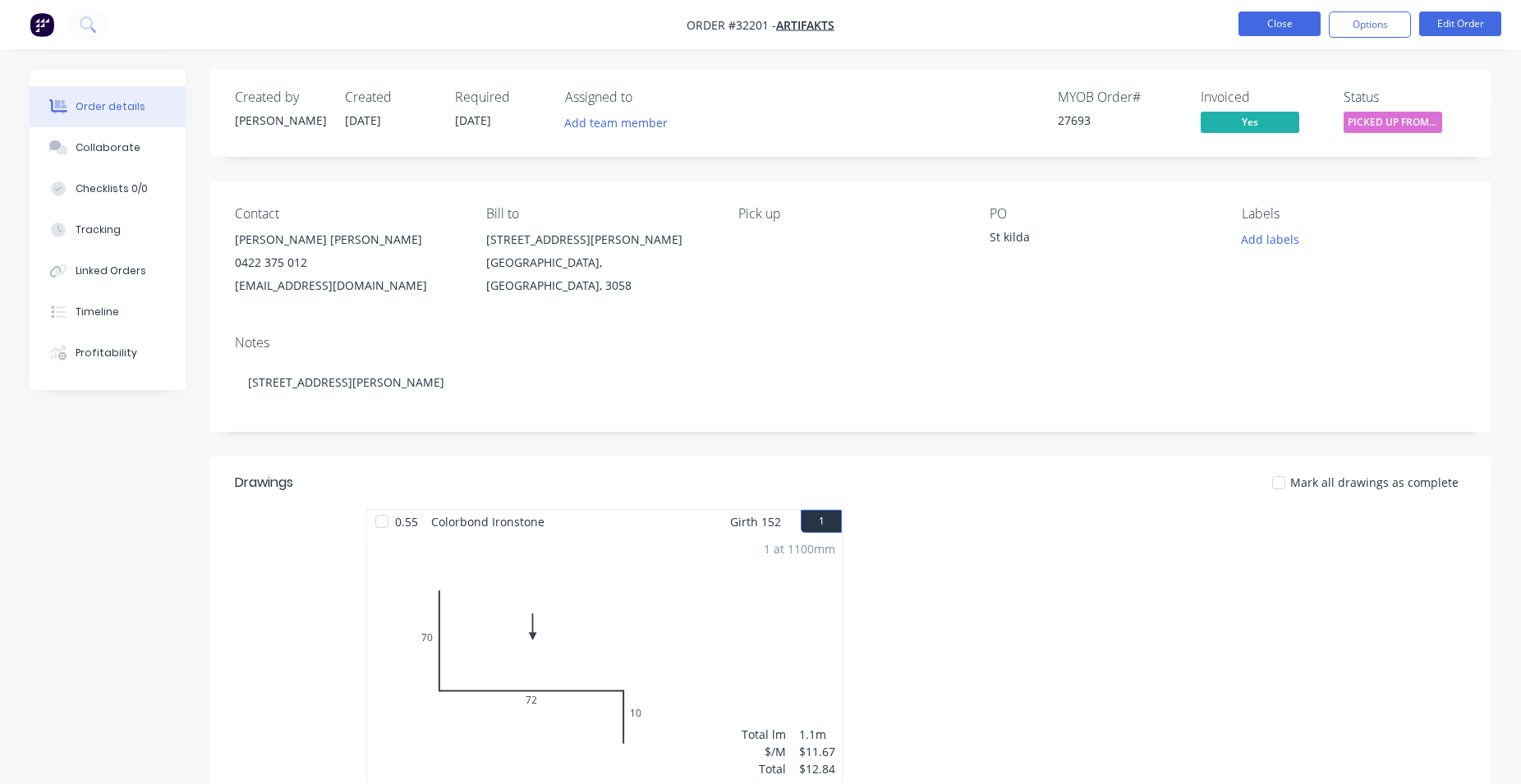
click at [1248, 26] on button "Close" at bounding box center [1280, 23] width 82 height 24
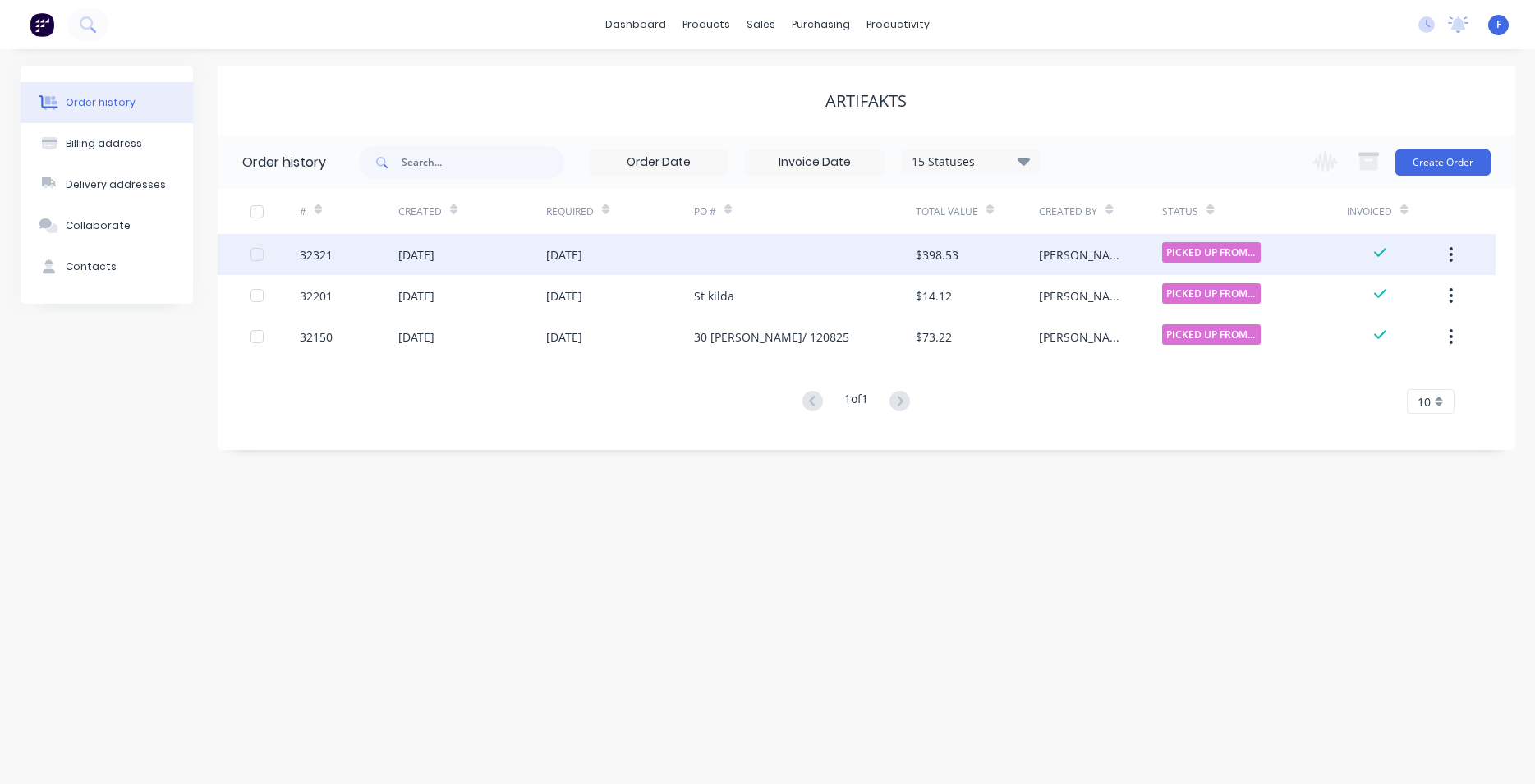
click at [650, 249] on div "[DATE]" at bounding box center [620, 255] width 148 height 41
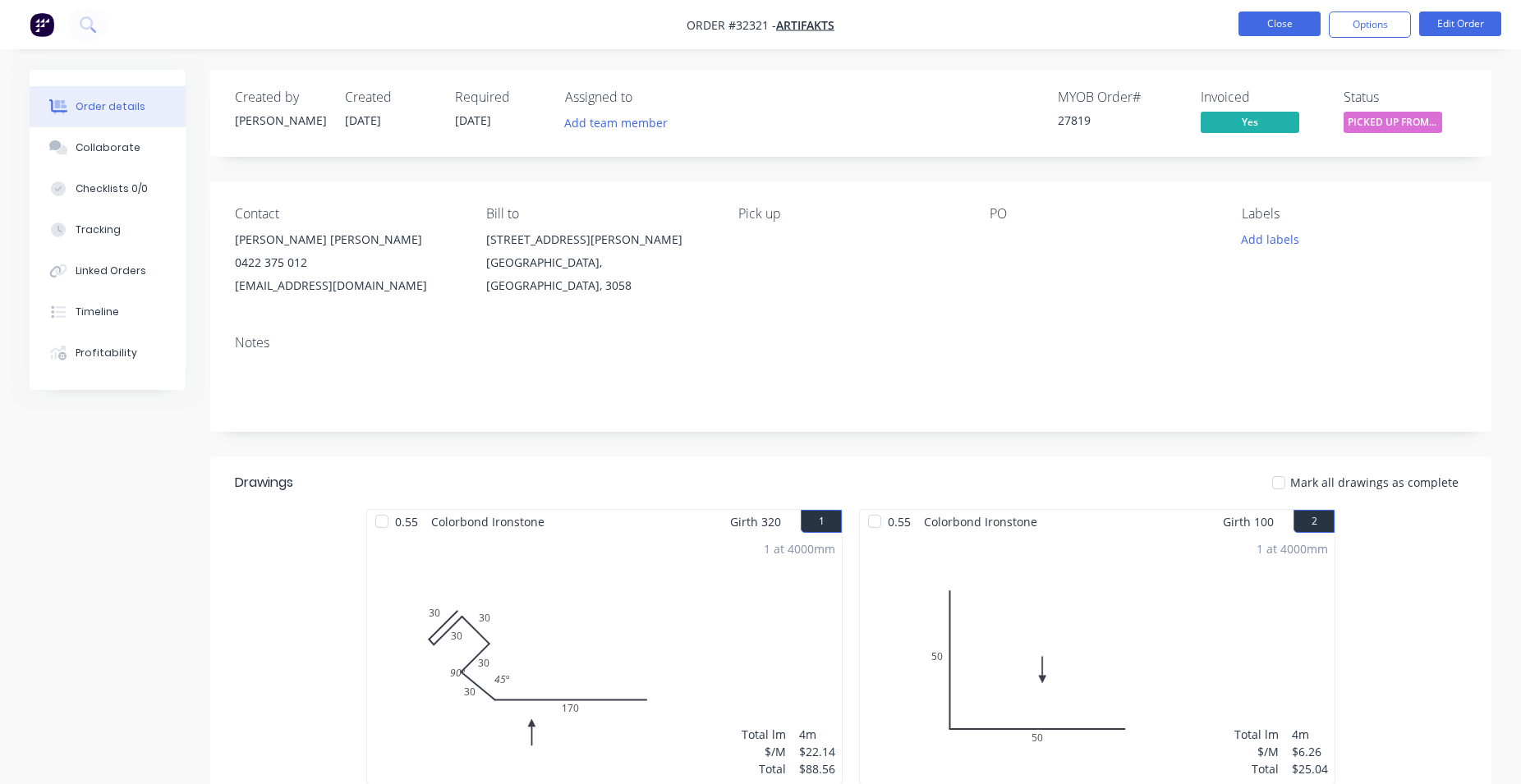
click at [1297, 18] on button "Close" at bounding box center [1280, 23] width 82 height 24
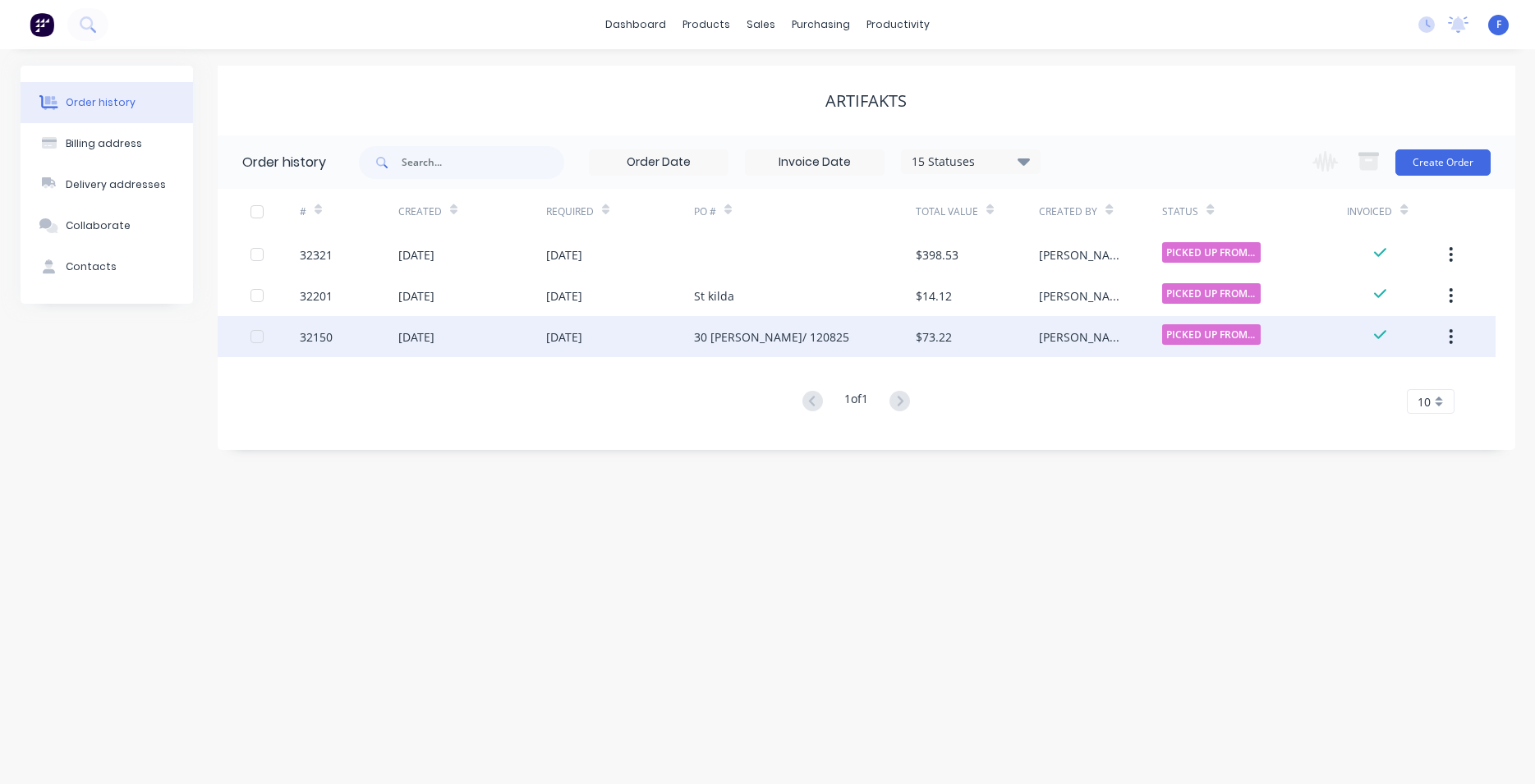
click at [732, 331] on div "30 [PERSON_NAME]/ 120825" at bounding box center [771, 337] width 155 height 18
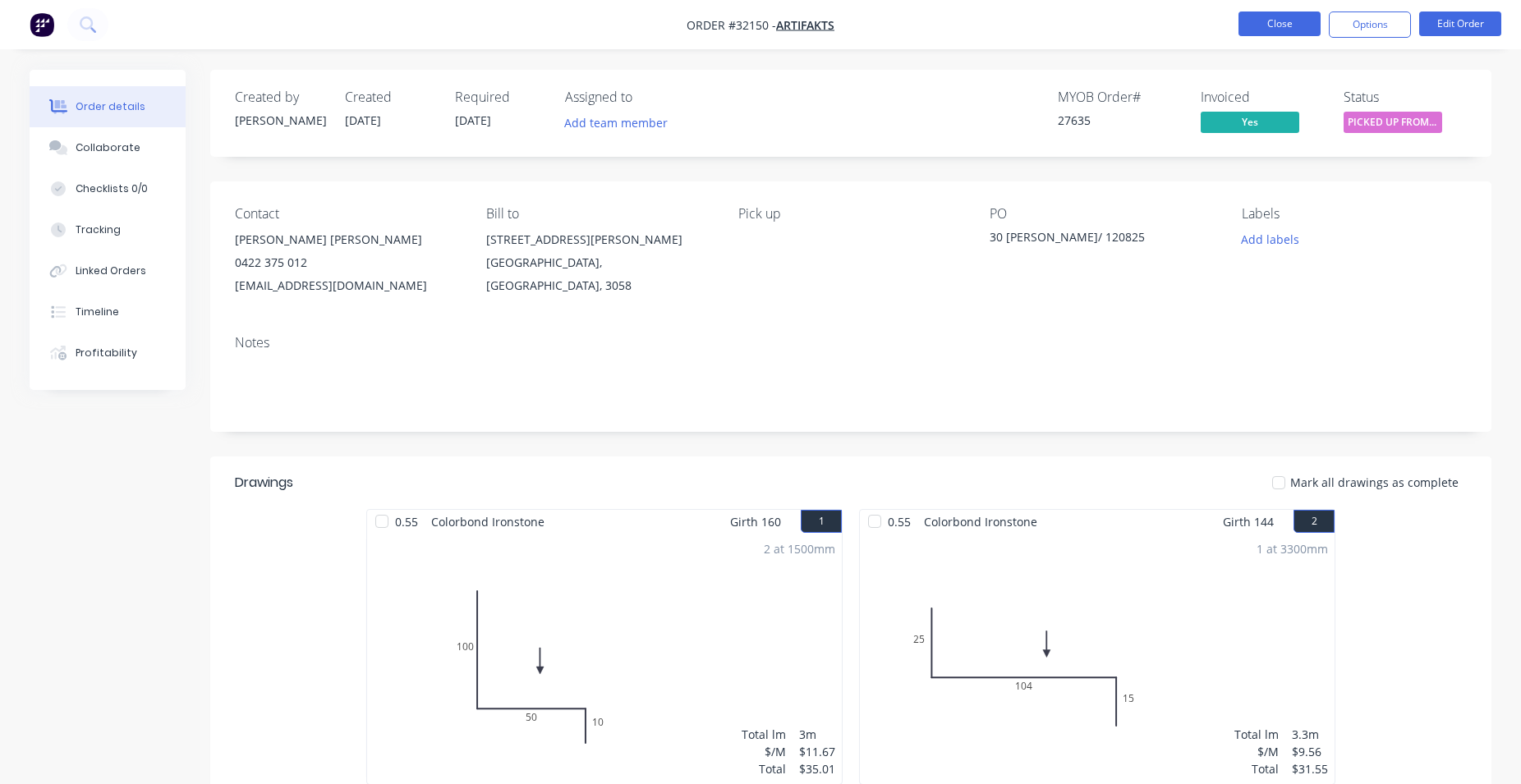
click at [1280, 27] on button "Close" at bounding box center [1280, 23] width 82 height 24
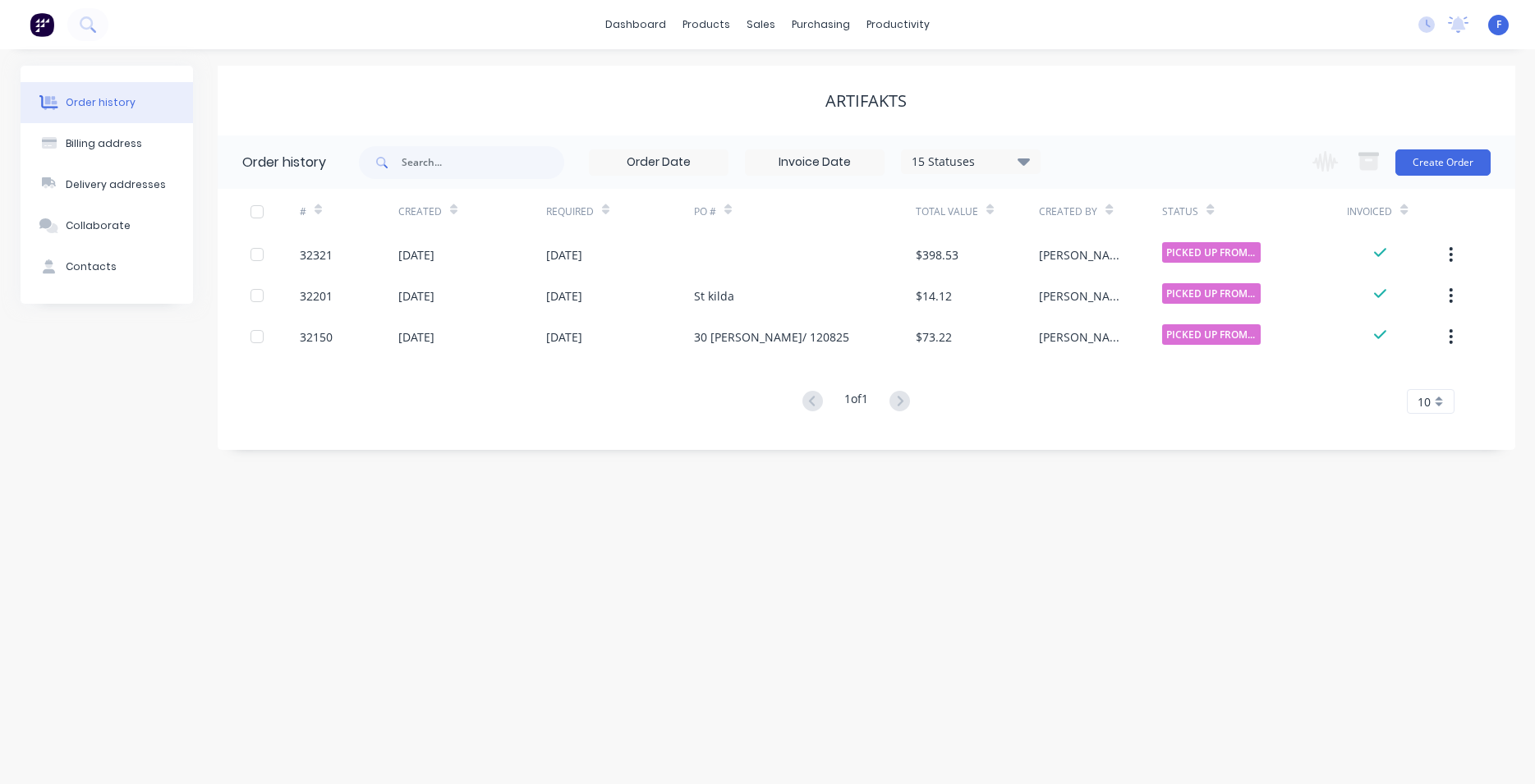
click at [1023, 154] on icon at bounding box center [1023, 160] width 12 height 20
click at [1106, 351] on label at bounding box center [1106, 351] width 0 height 0
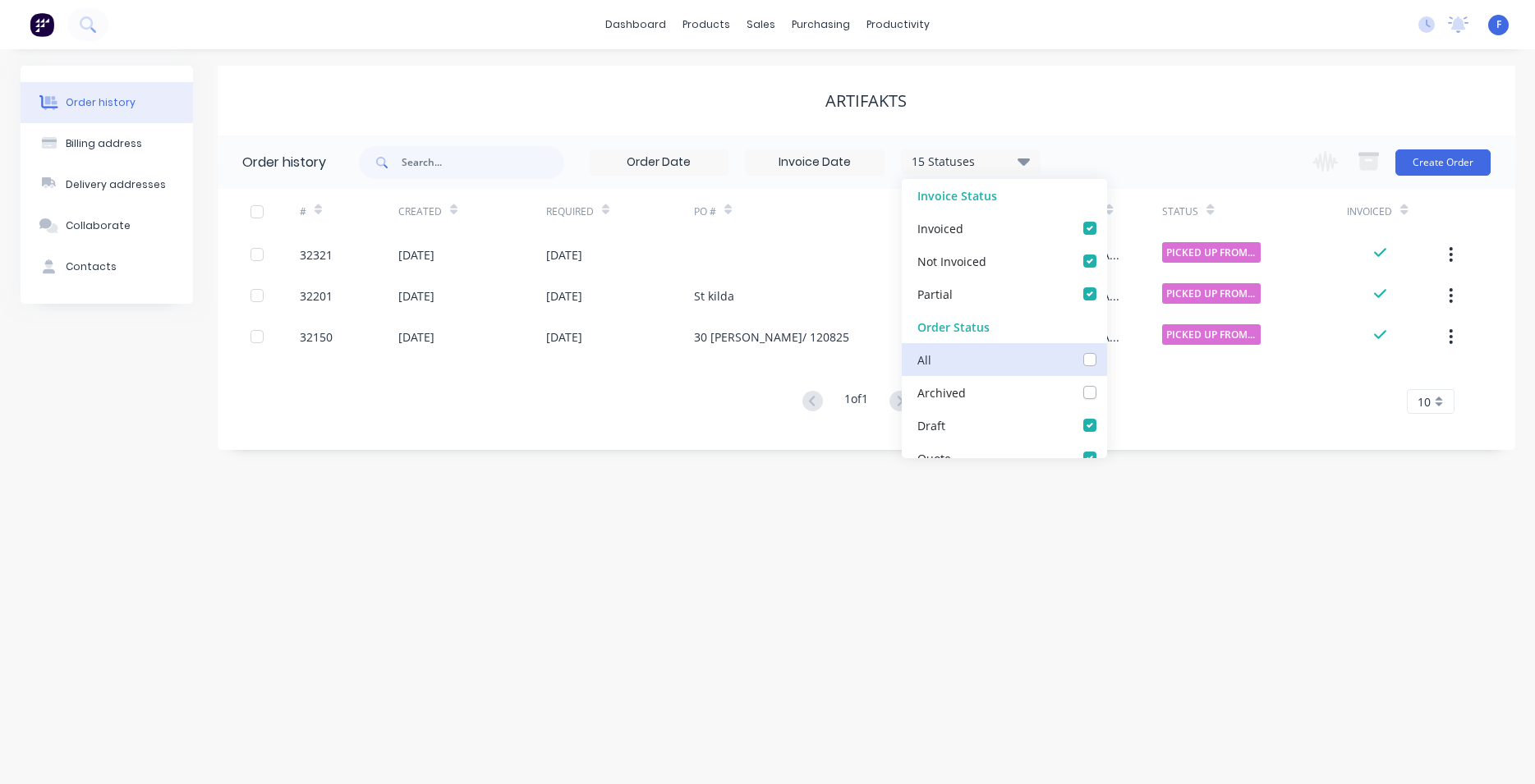
click at [1106, 362] on input "checkbox" at bounding box center [1113, 358] width 13 height 16
checkbox input "true"
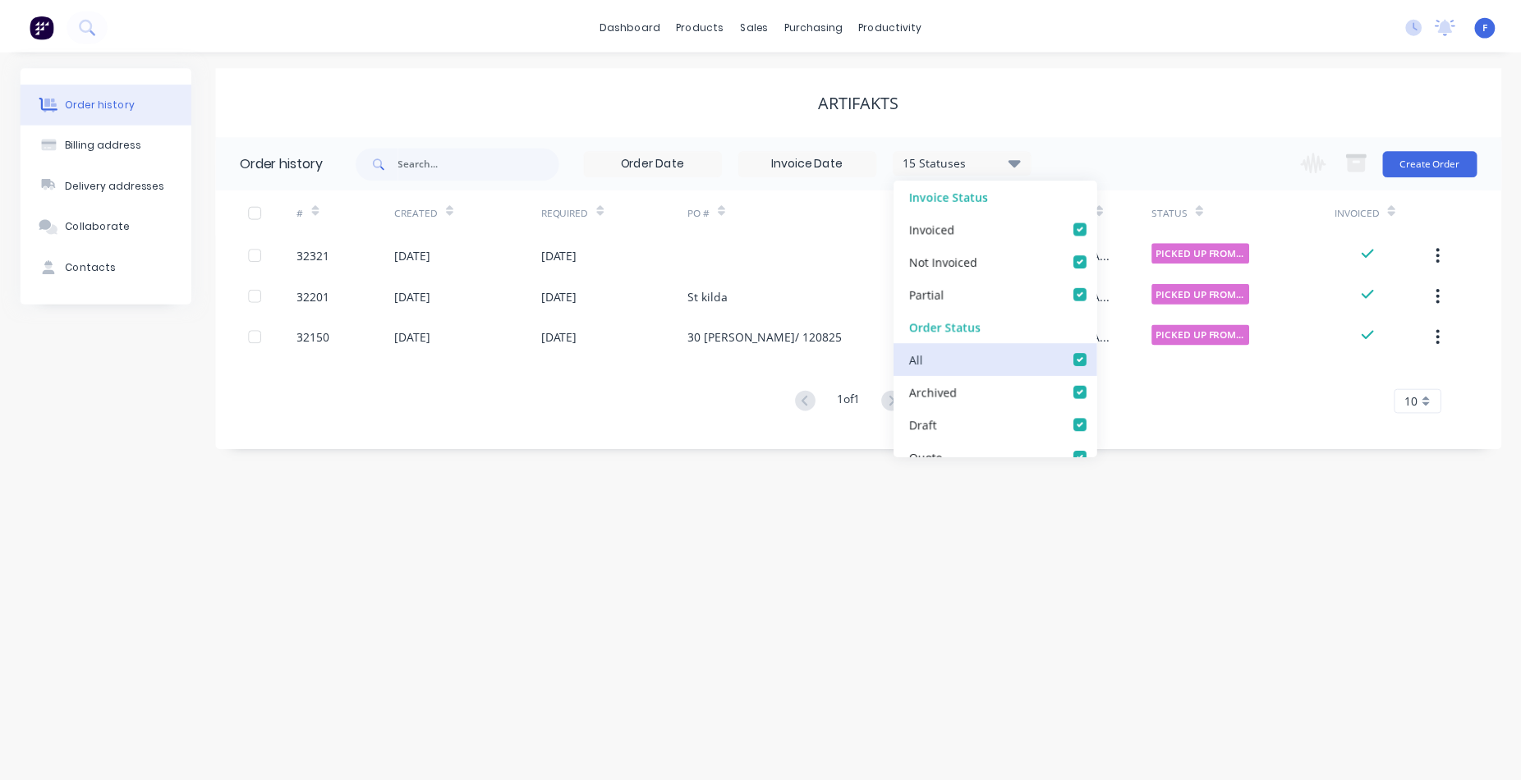
scroll to position [0, 12]
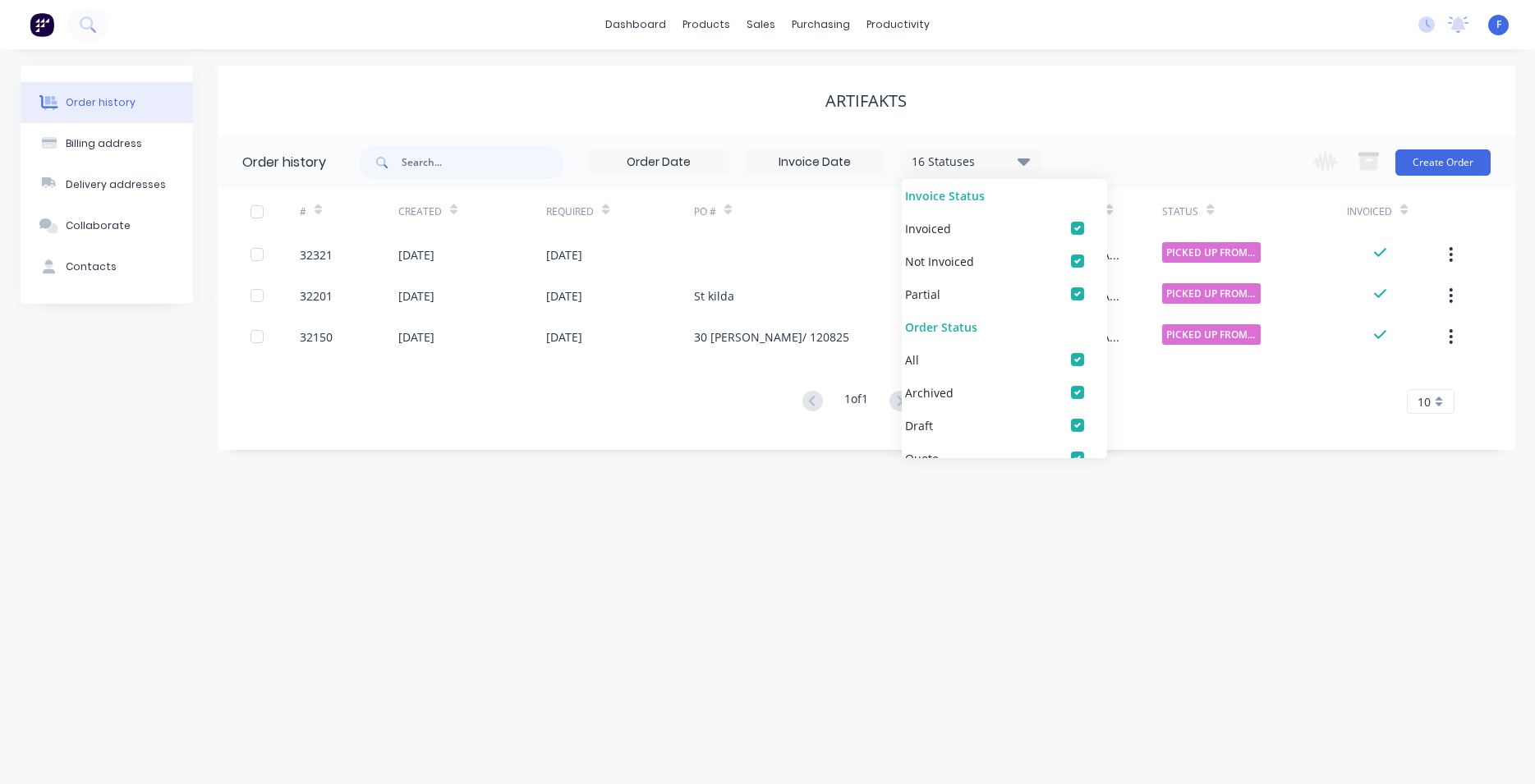
click at [856, 589] on div "Order history Billing address Delivery addresses Collaborate Contacts ARTIFAKTS…" at bounding box center [768, 417] width 1535 height 735
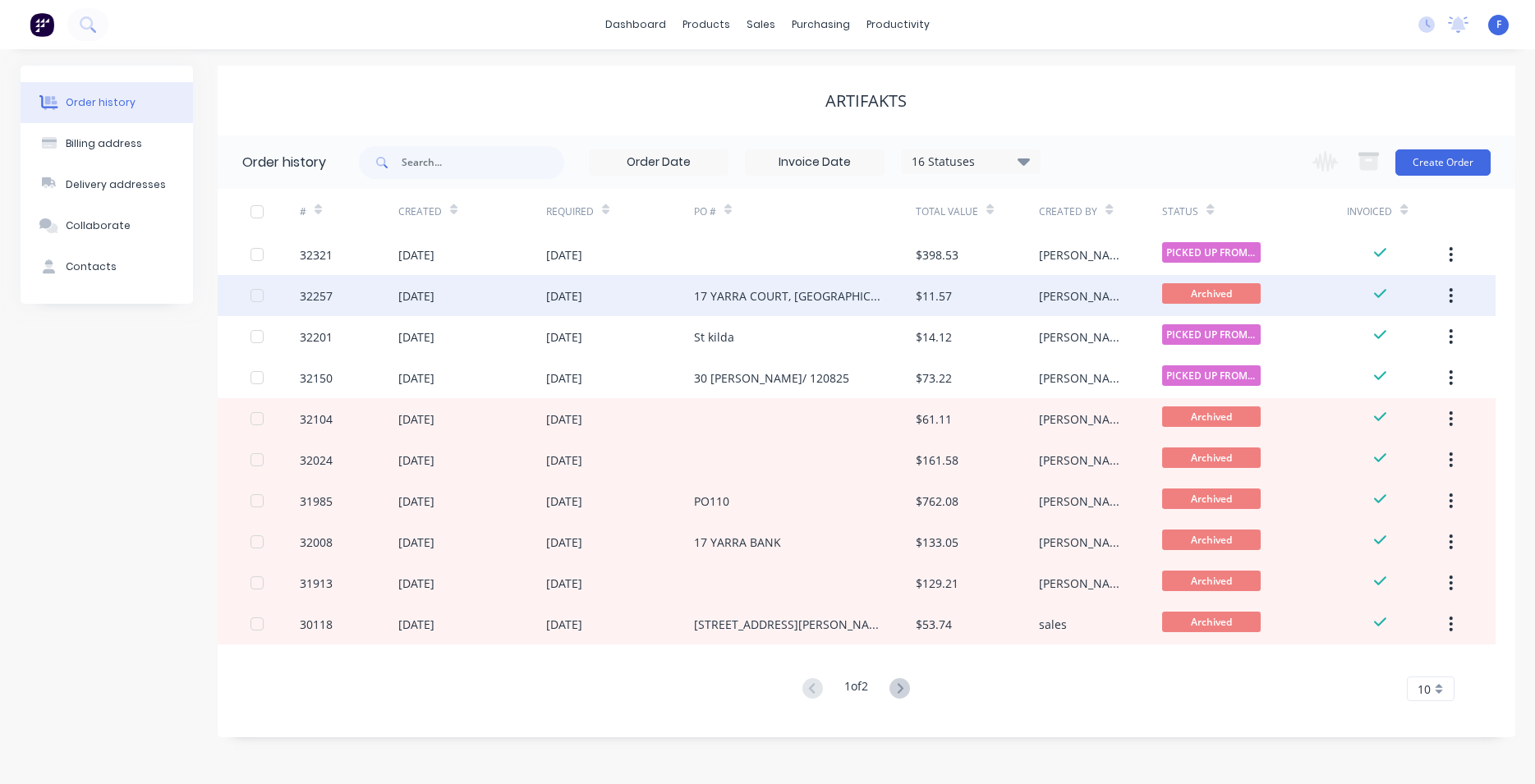
click at [813, 299] on div "17 YARRA COURT, [GEOGRAPHIC_DATA]" at bounding box center [788, 296] width 189 height 18
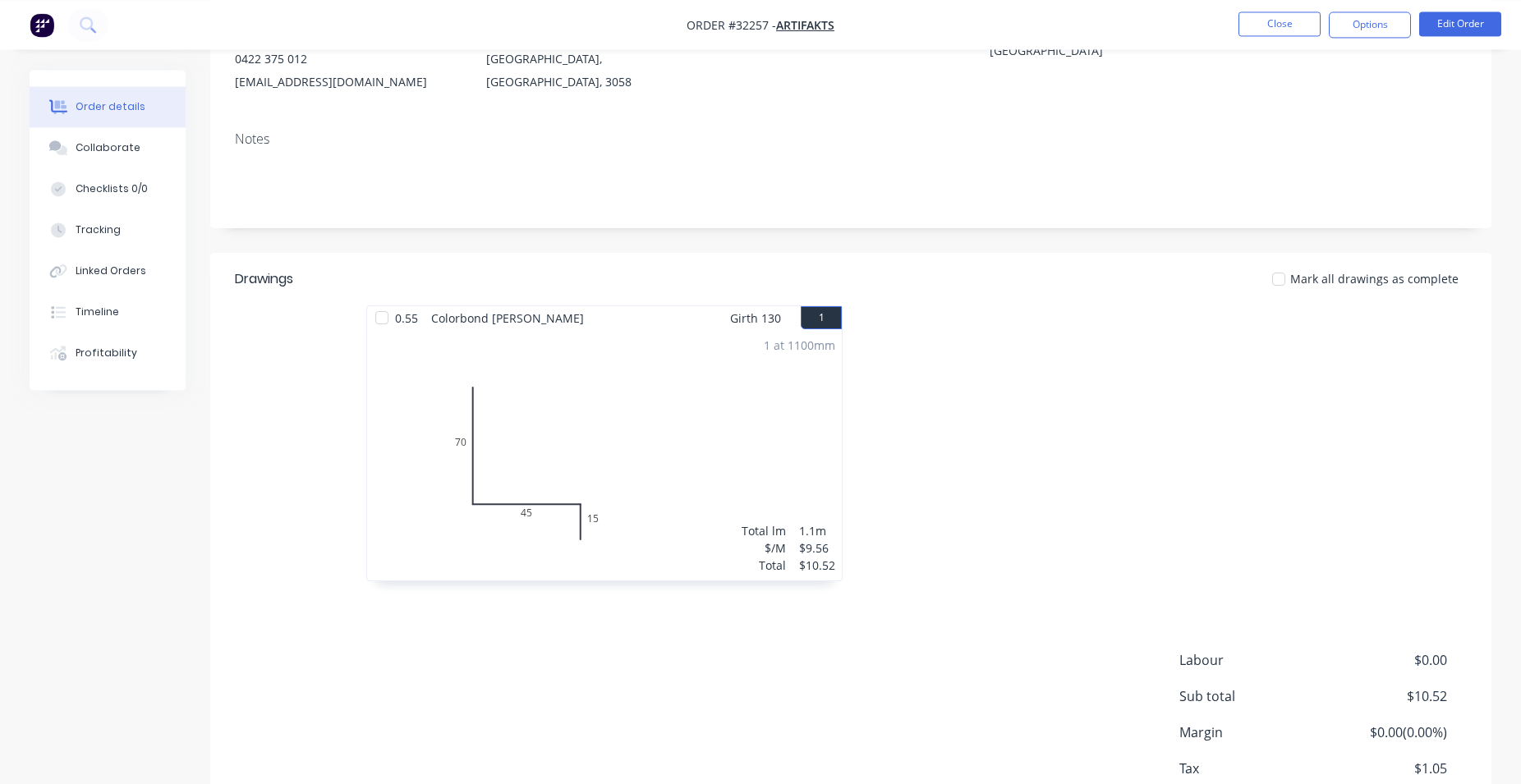
scroll to position [59, 0]
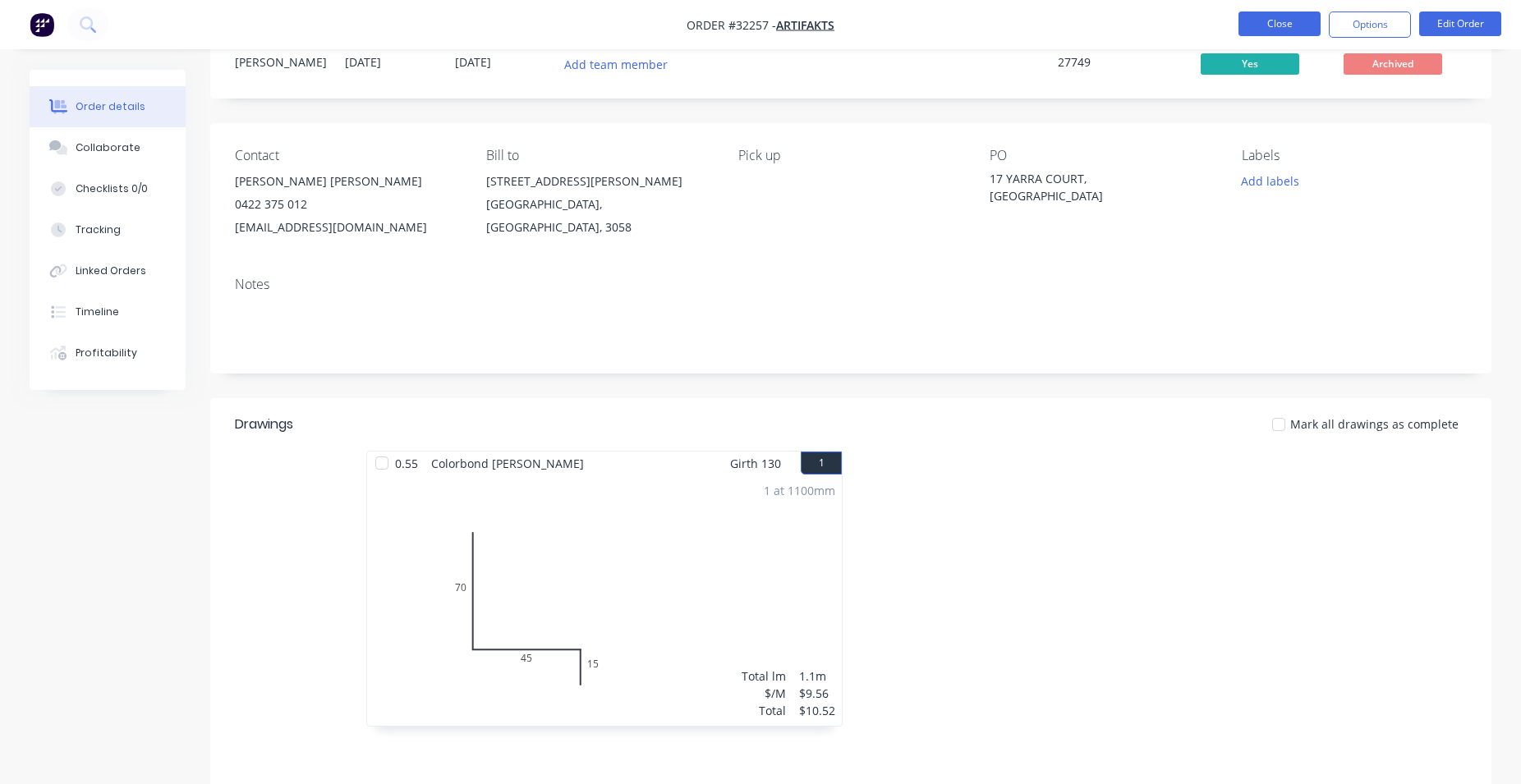
click at [1288, 27] on button "Close" at bounding box center [1280, 23] width 82 height 24
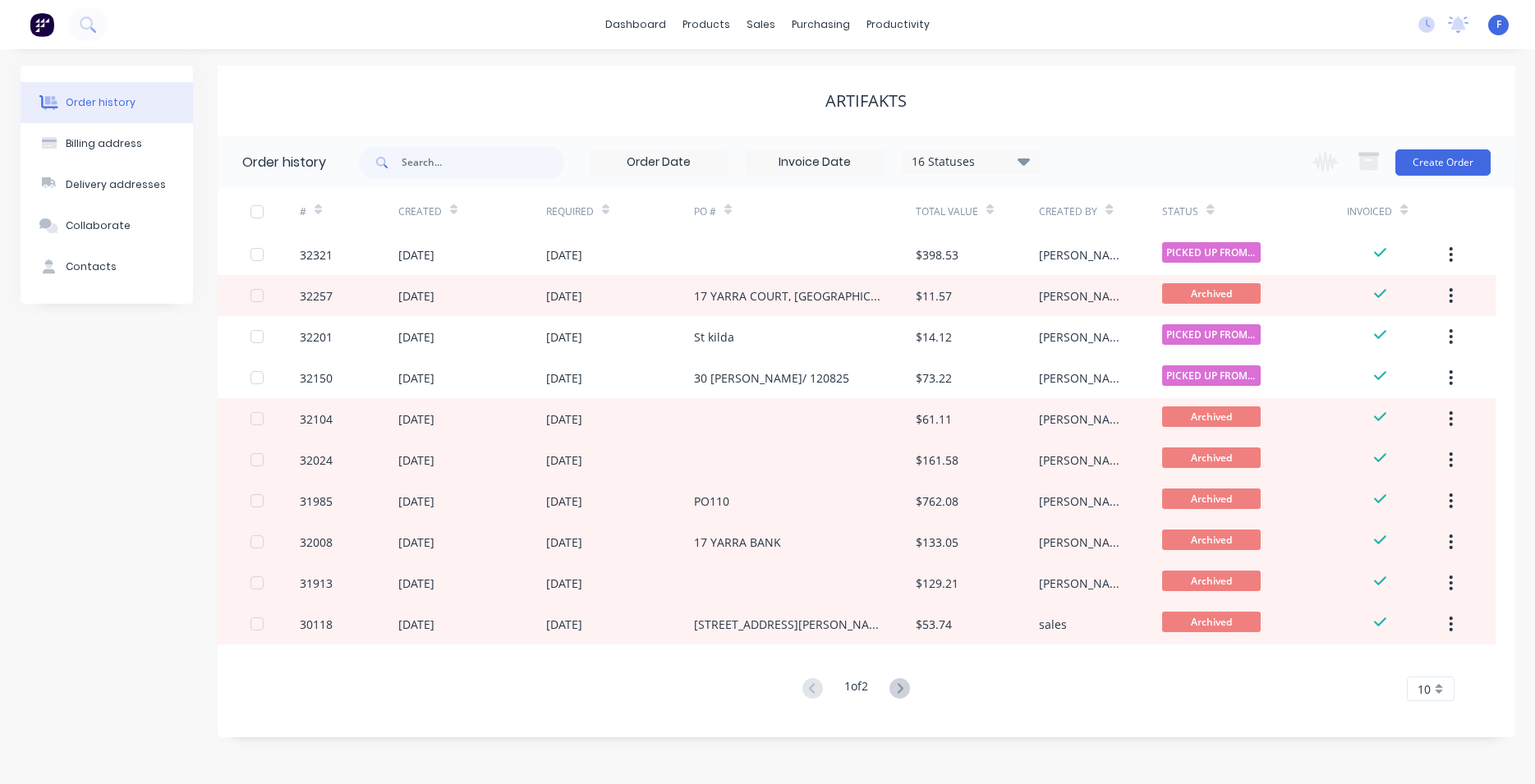
click at [34, 28] on img at bounding box center [42, 24] width 24 height 24
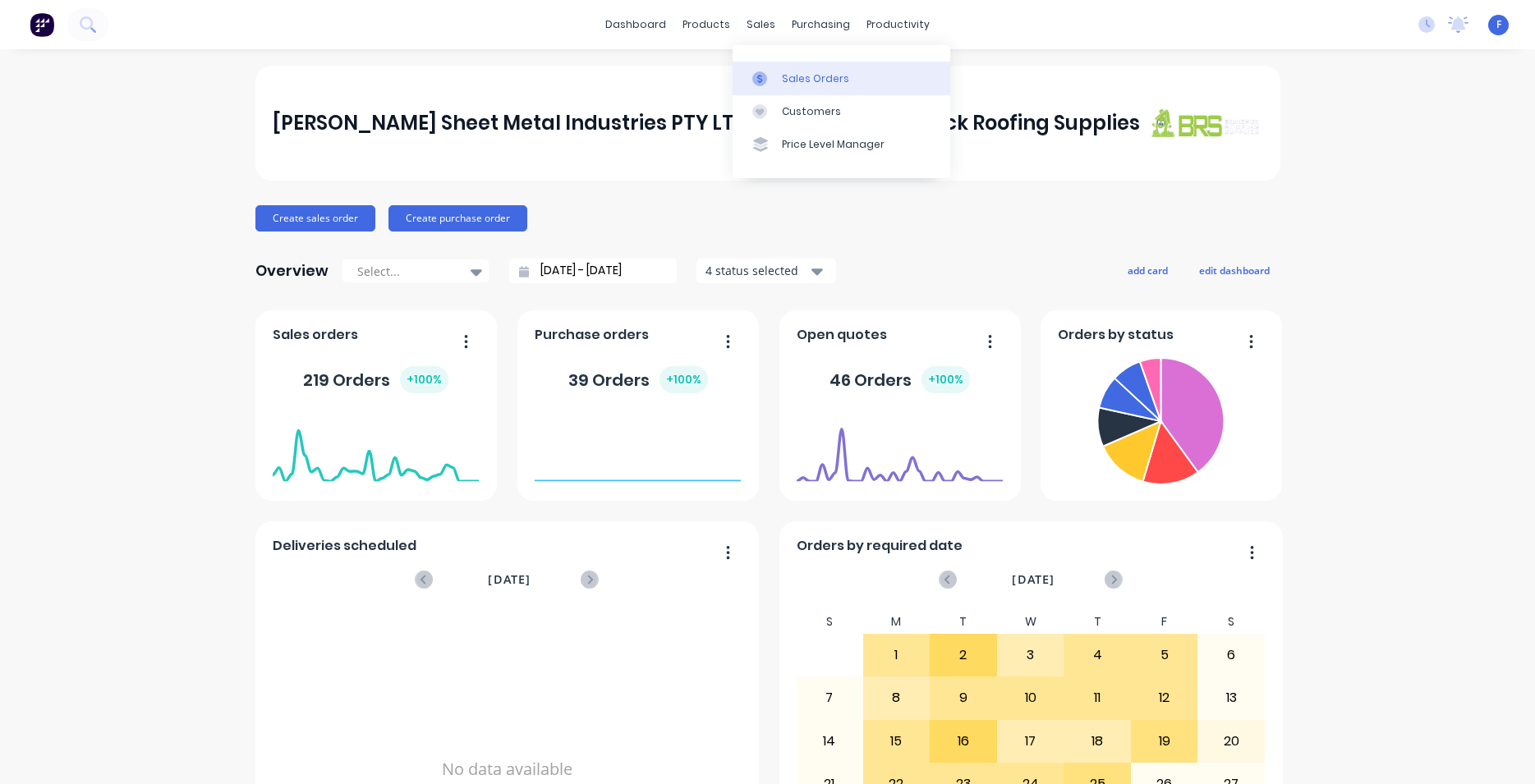
click at [803, 73] on div "Sales Orders" at bounding box center [816, 79] width 67 height 15
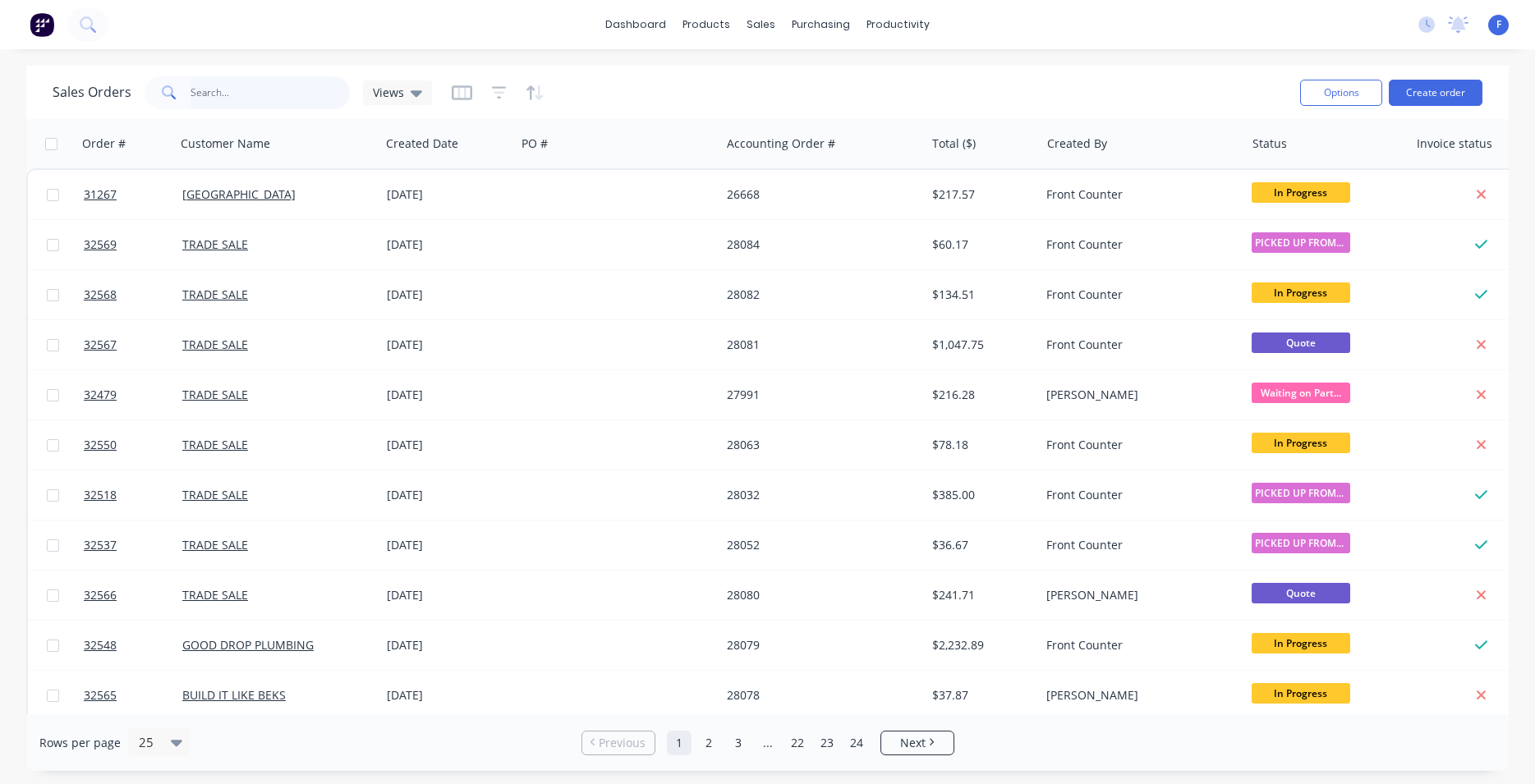
click at [245, 94] on input "text" at bounding box center [271, 92] width 160 height 33
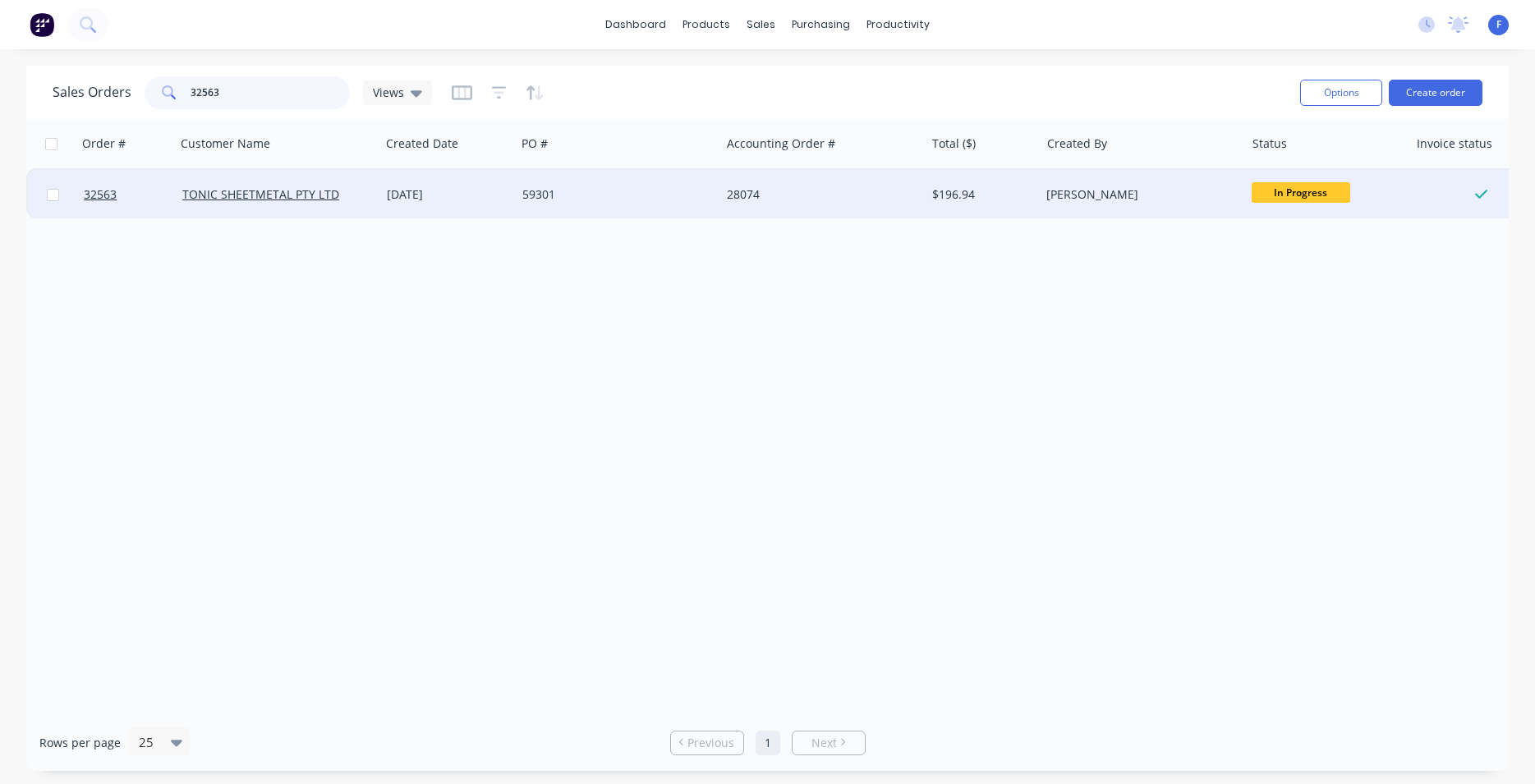
type input "32563"
click at [476, 199] on div "[DATE]" at bounding box center [448, 194] width 123 height 17
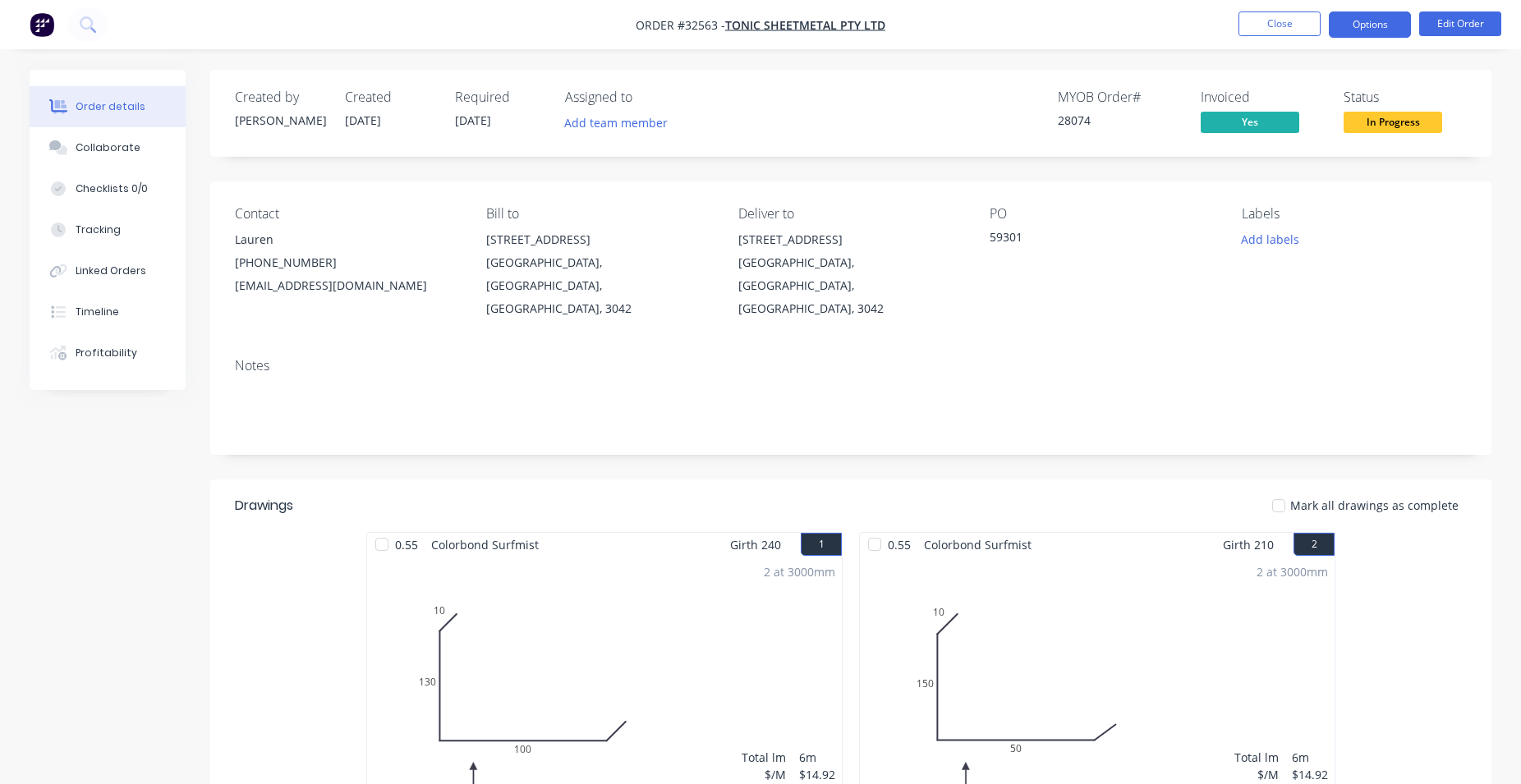
click at [1407, 28] on button "Options" at bounding box center [1370, 24] width 82 height 26
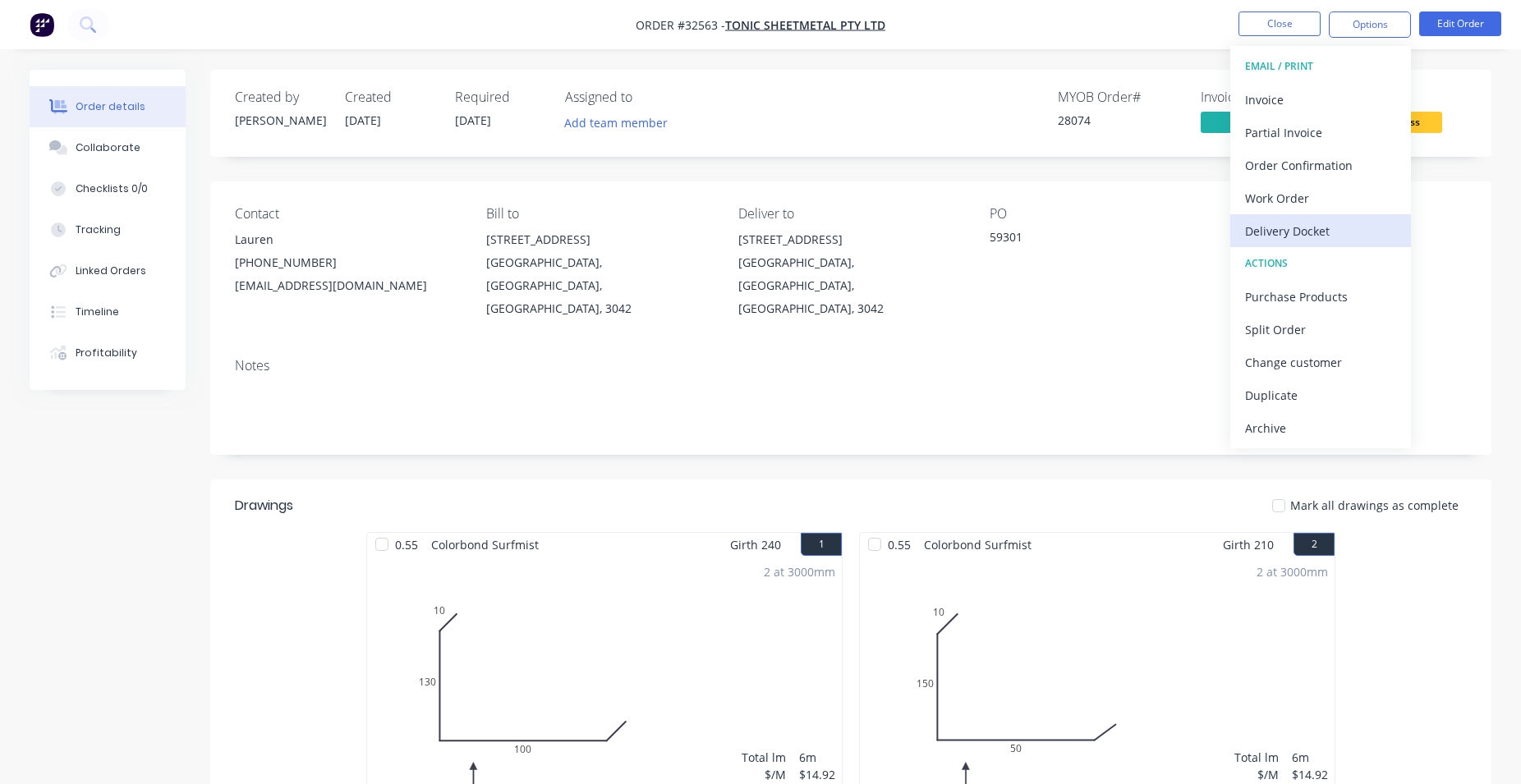
click at [1316, 233] on div "Delivery Docket" at bounding box center [1321, 232] width 151 height 24
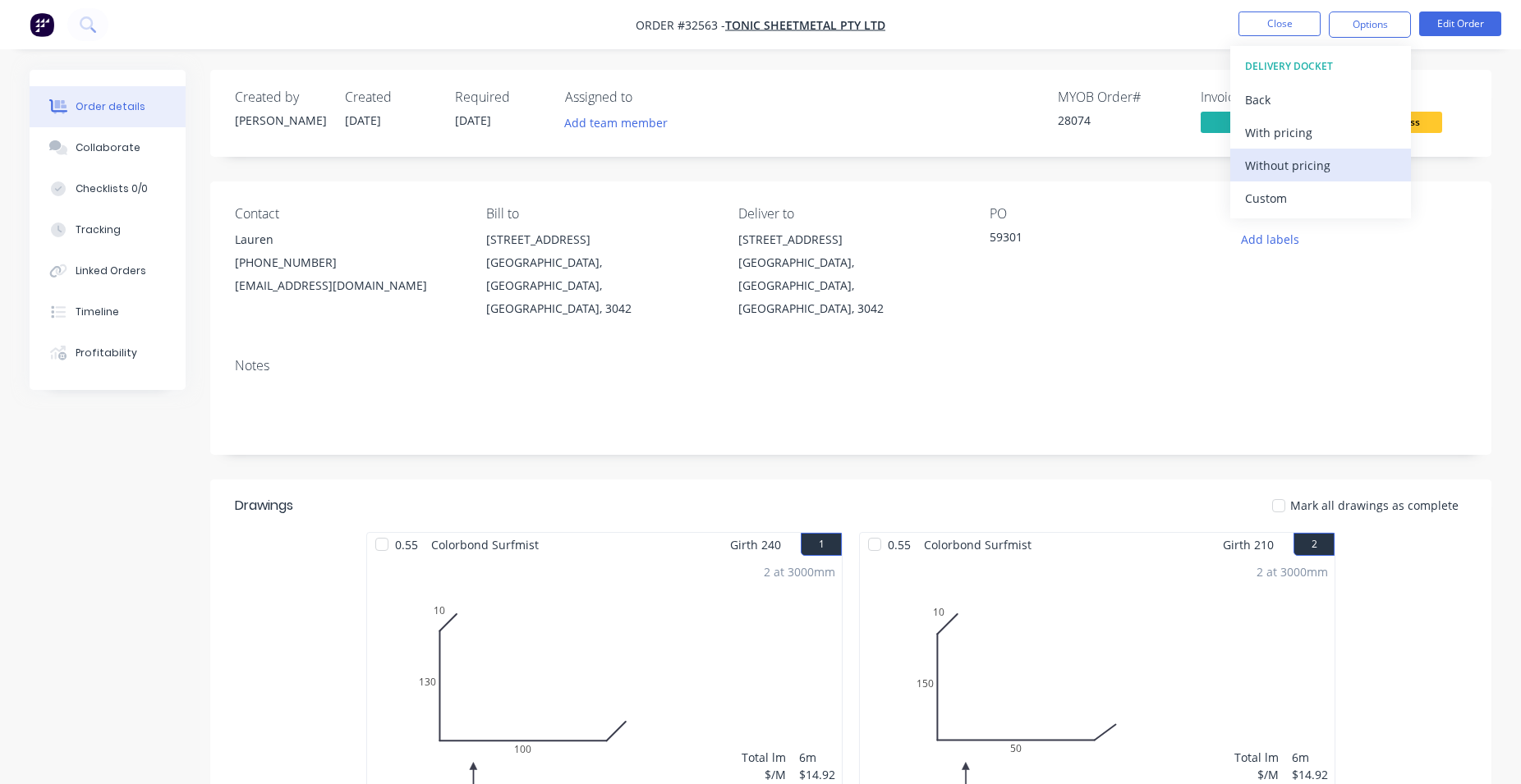
click at [1321, 160] on div "Without pricing" at bounding box center [1321, 166] width 151 height 24
